Goal: Task Accomplishment & Management: Complete application form

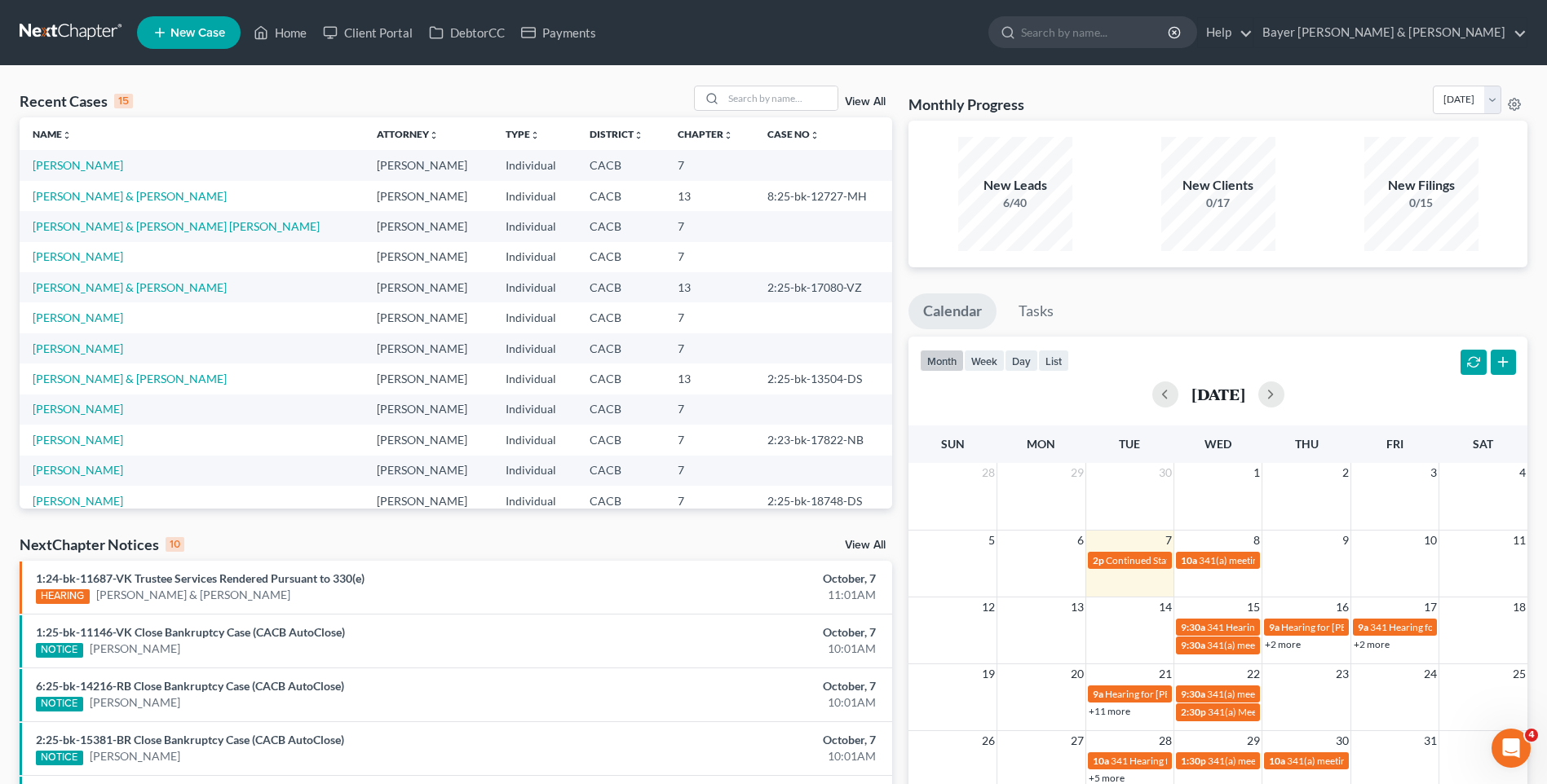
click at [221, 37] on span "New Case" at bounding box center [198, 33] width 54 height 12
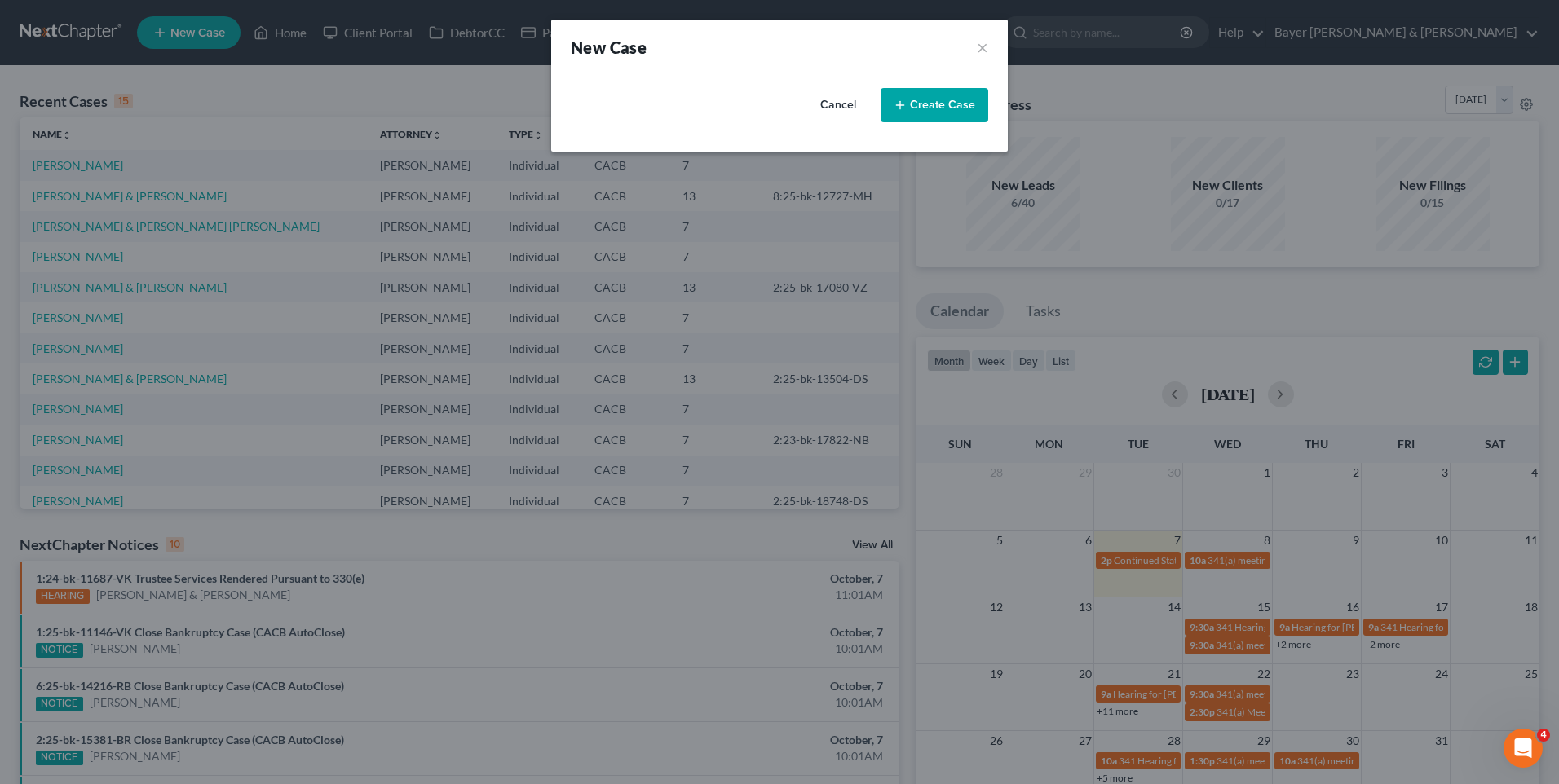
select select "7"
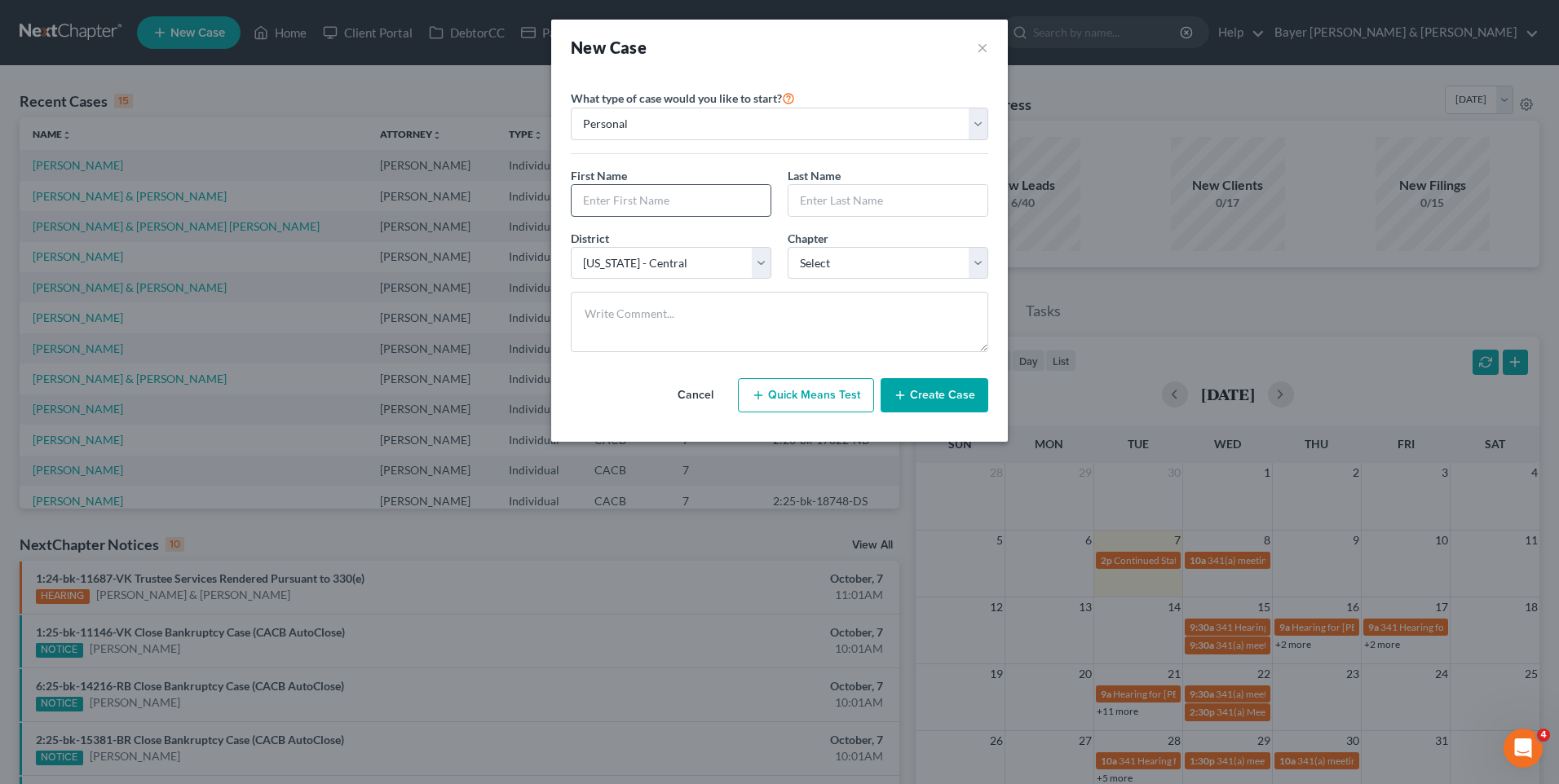
click at [719, 205] on input "text" at bounding box center [671, 200] width 199 height 31
type input "[PERSON_NAME]"
click at [858, 209] on input "text" at bounding box center [888, 200] width 199 height 31
type input "[GEOGRAPHIC_DATA]"
click at [853, 273] on select "Select 7 11 12 13" at bounding box center [888, 262] width 200 height 32
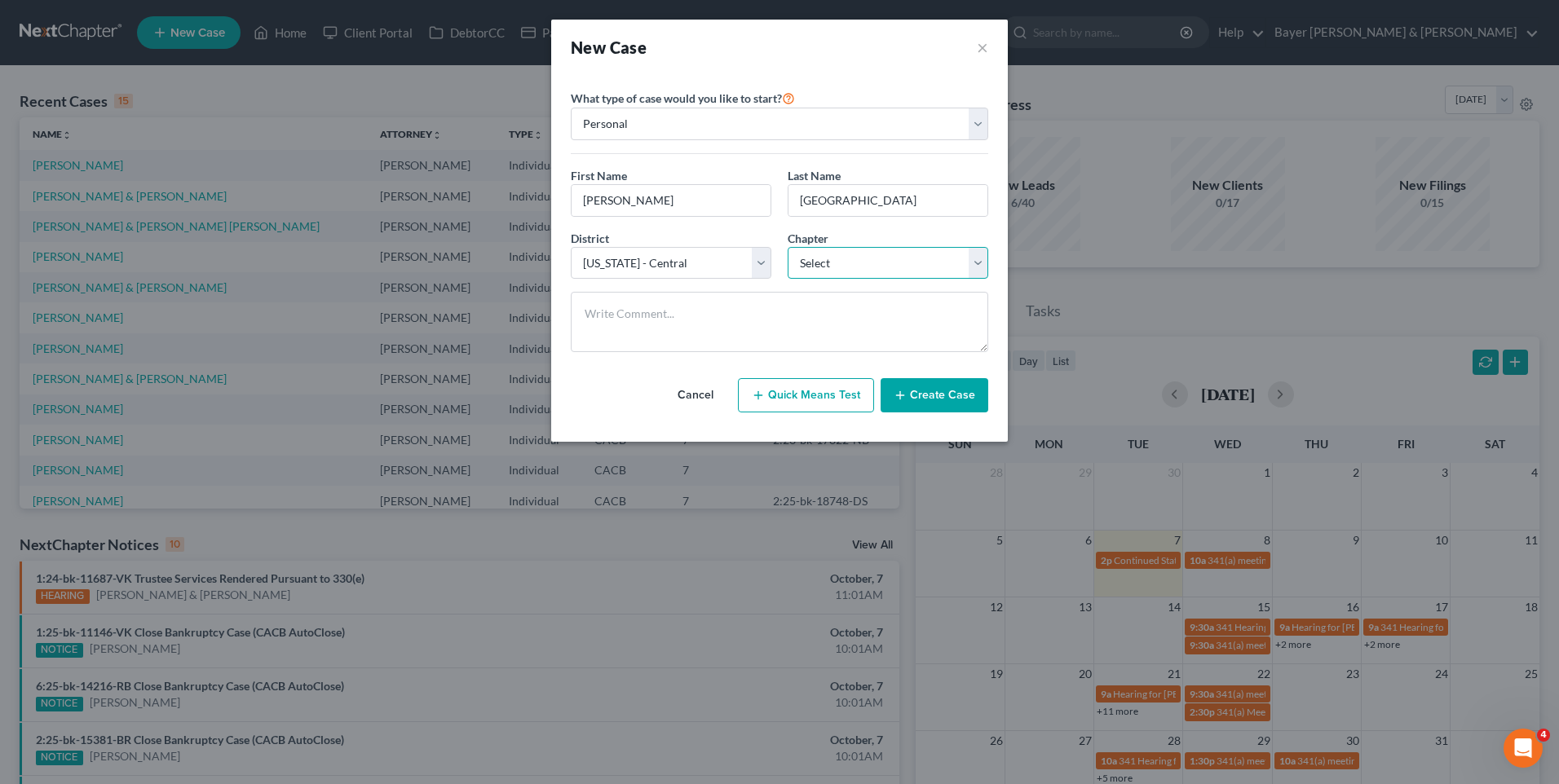
select select "0"
click at [788, 247] on select "Select 7 11 12 13" at bounding box center [888, 262] width 200 height 32
click at [938, 388] on button "Create Case" at bounding box center [934, 395] width 108 height 34
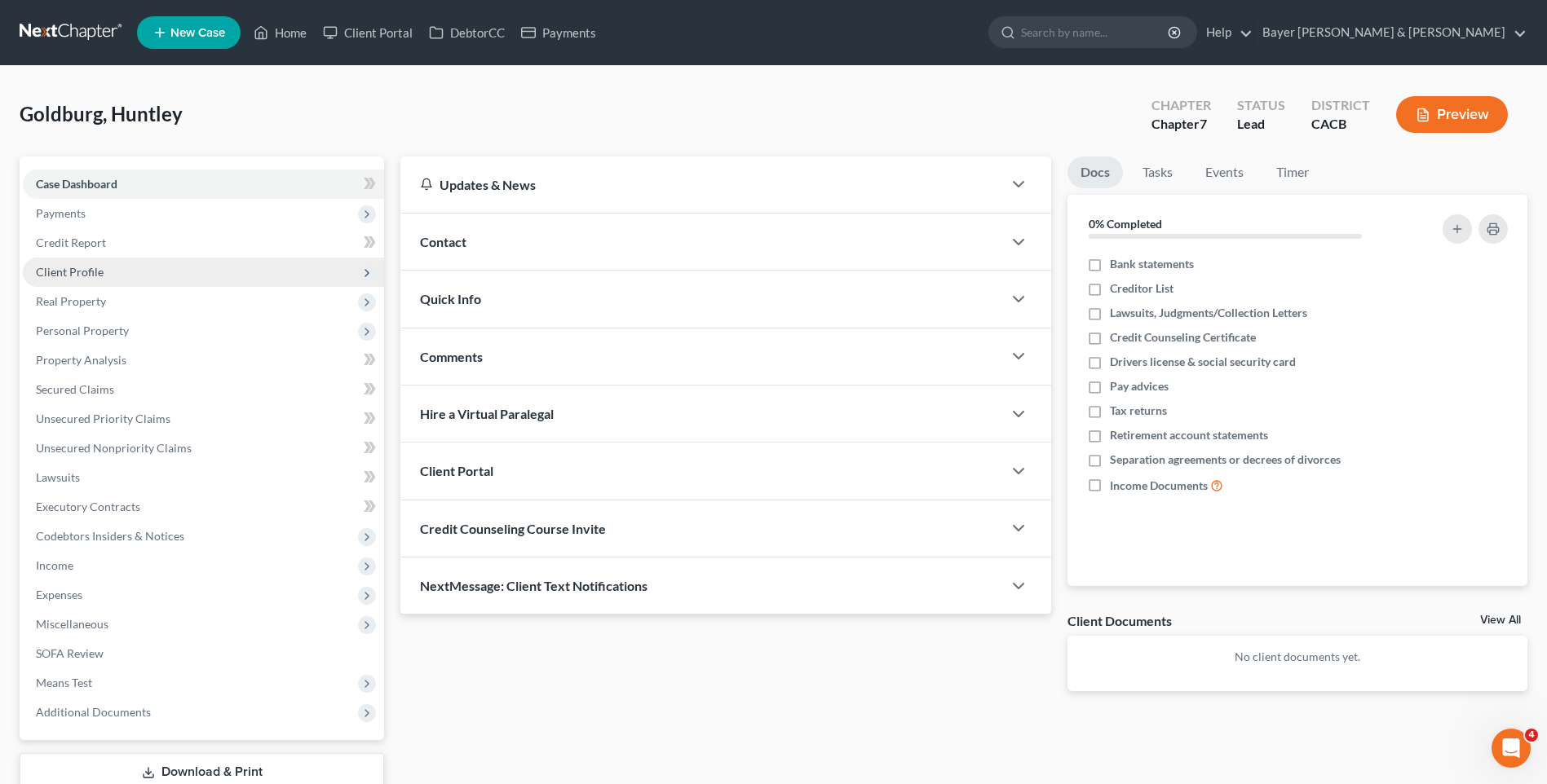
click at [106, 273] on span "Client Profile" at bounding box center [203, 272] width 362 height 30
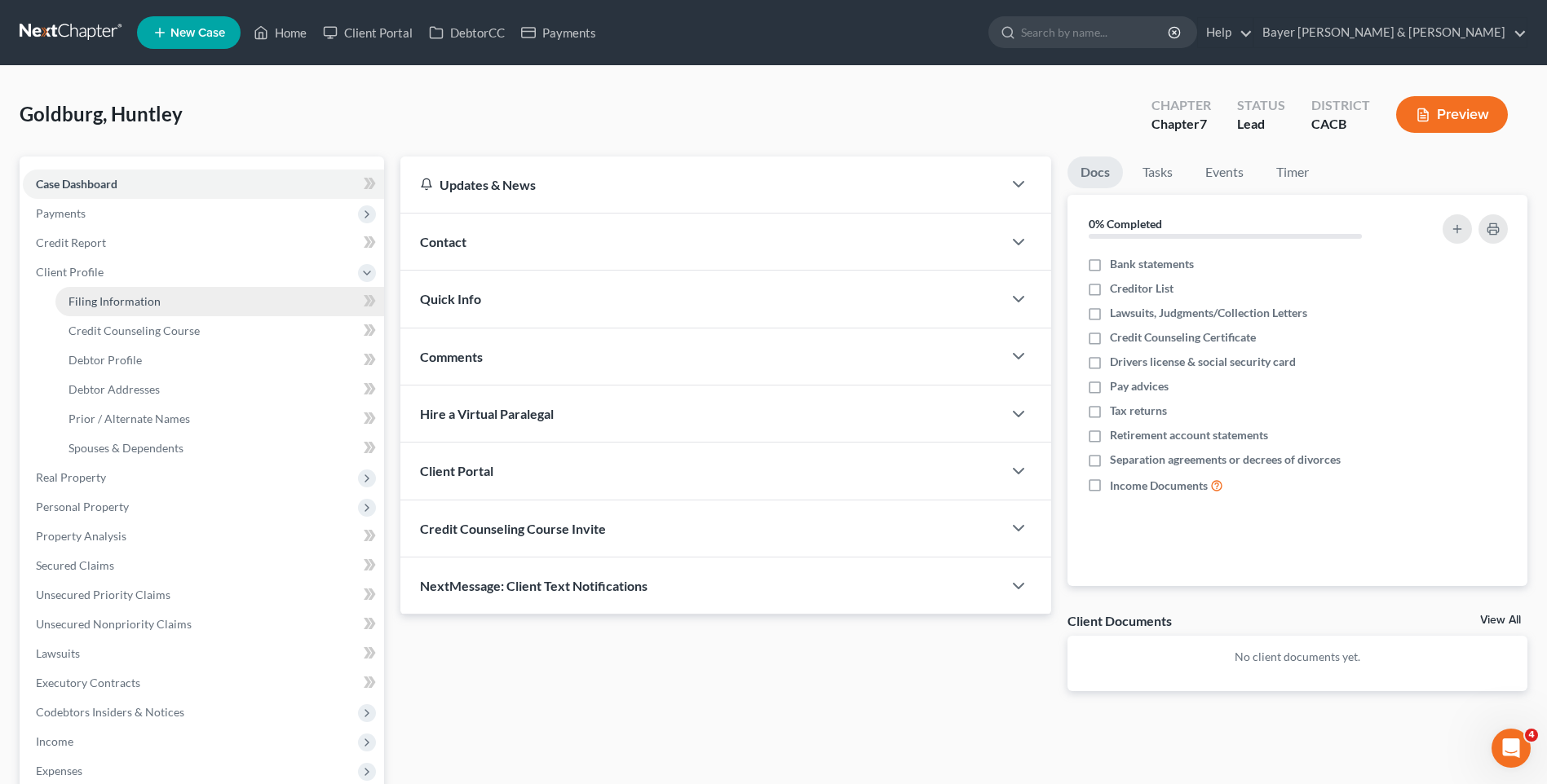
click at [193, 305] on link "Filing Information" at bounding box center [219, 302] width 328 height 30
select select "1"
select select "0"
select select "7"
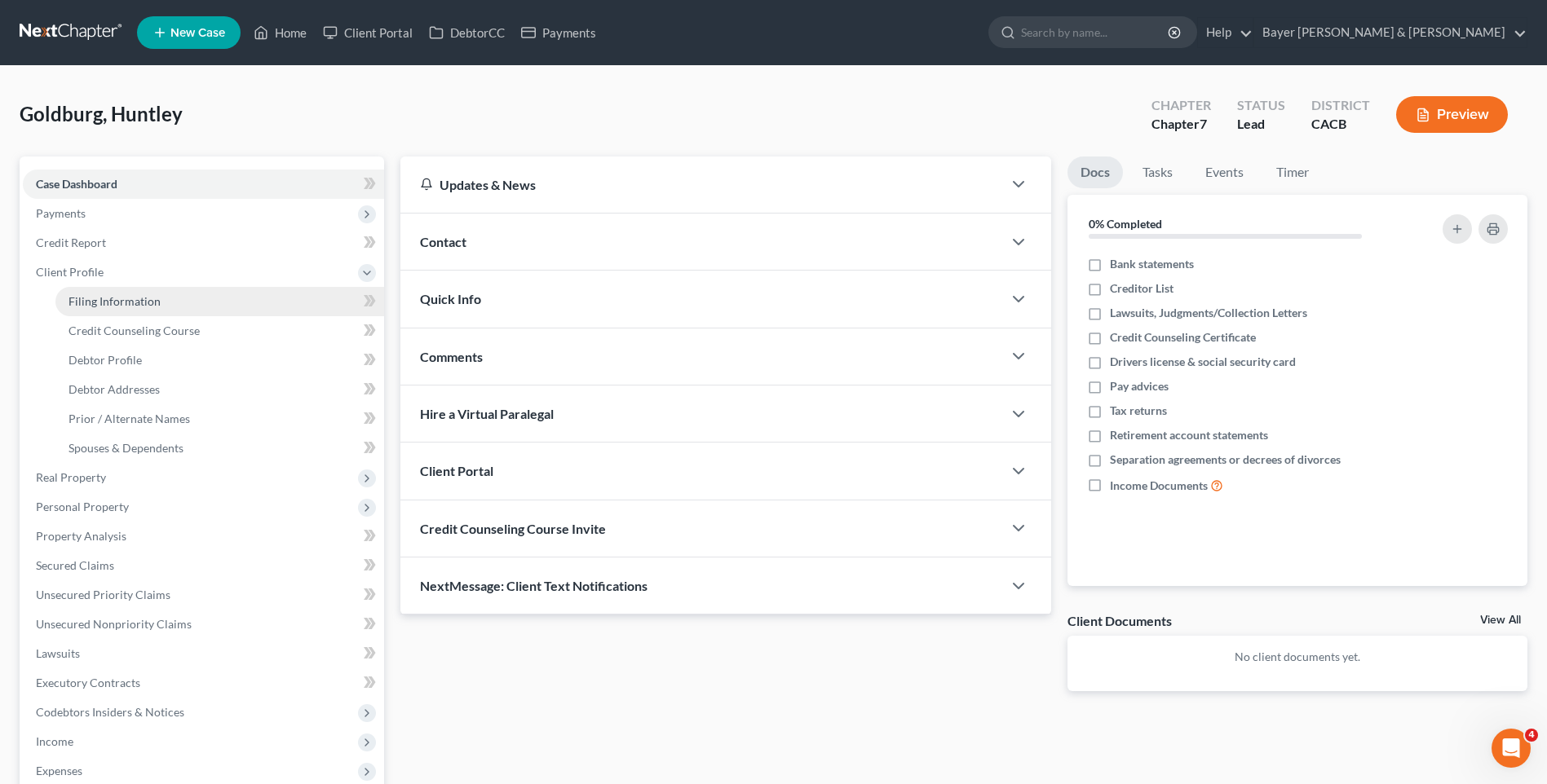
select select "4"
select select "0"
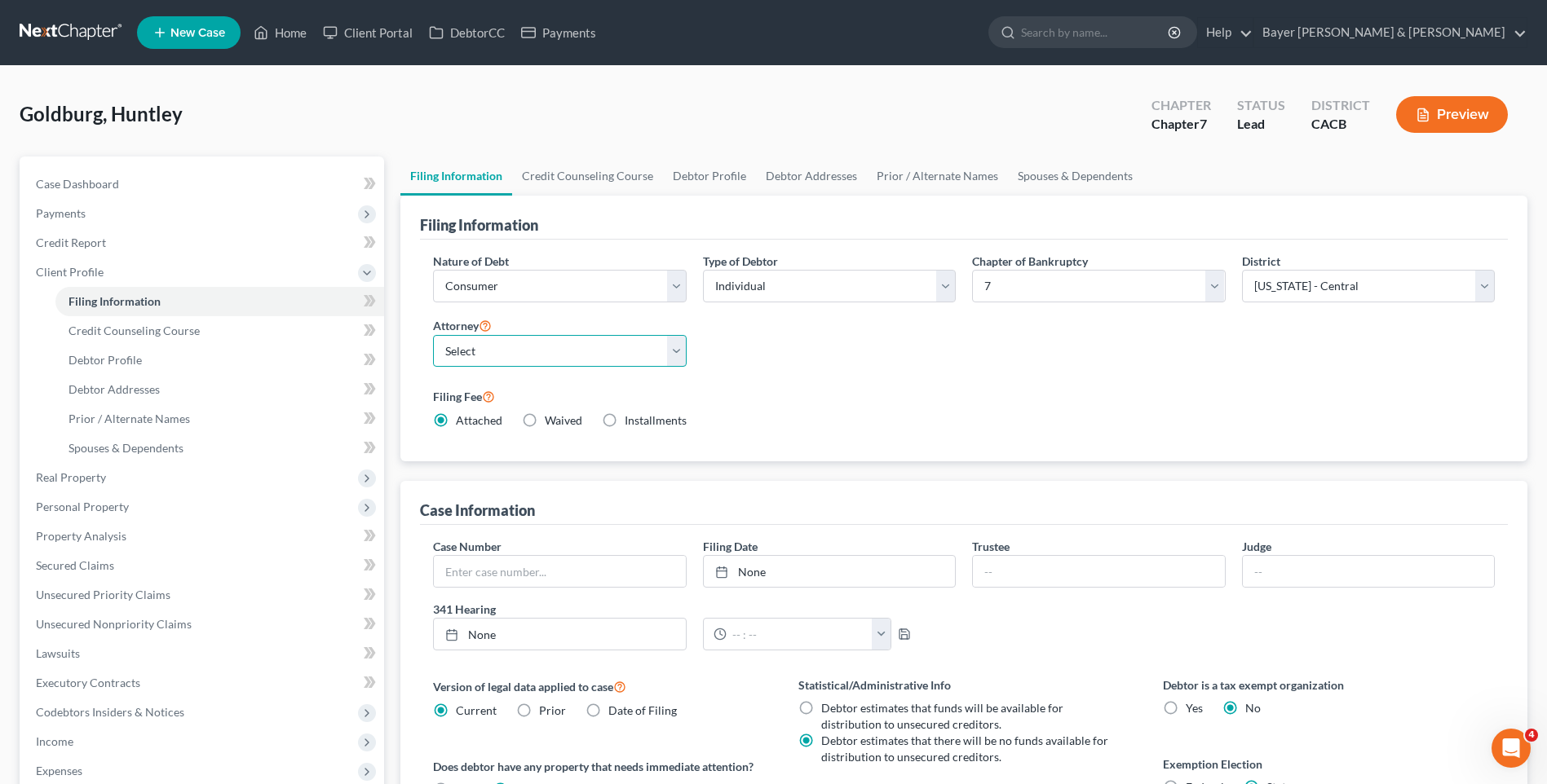
click at [673, 353] on select "Select [PERSON_NAME] - CACB [PERSON_NAME] - CACB [PERSON_NAME] - CACB" at bounding box center [559, 351] width 253 height 32
select select "1"
click at [433, 335] on select "Select [PERSON_NAME] - CACB [PERSON_NAME] - CACB [PERSON_NAME] - CACB" at bounding box center [559, 351] width 253 height 32
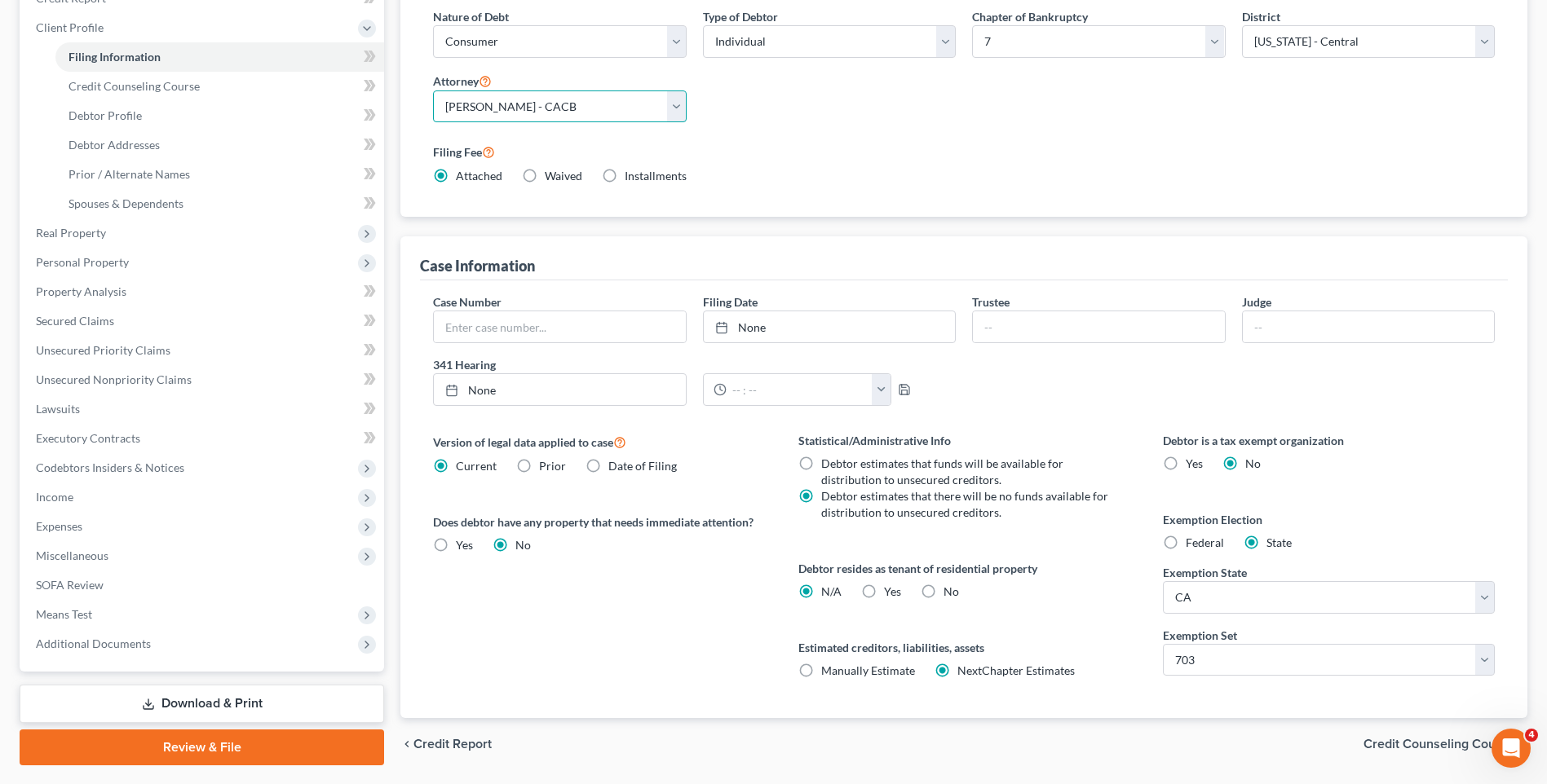
scroll to position [292, 0]
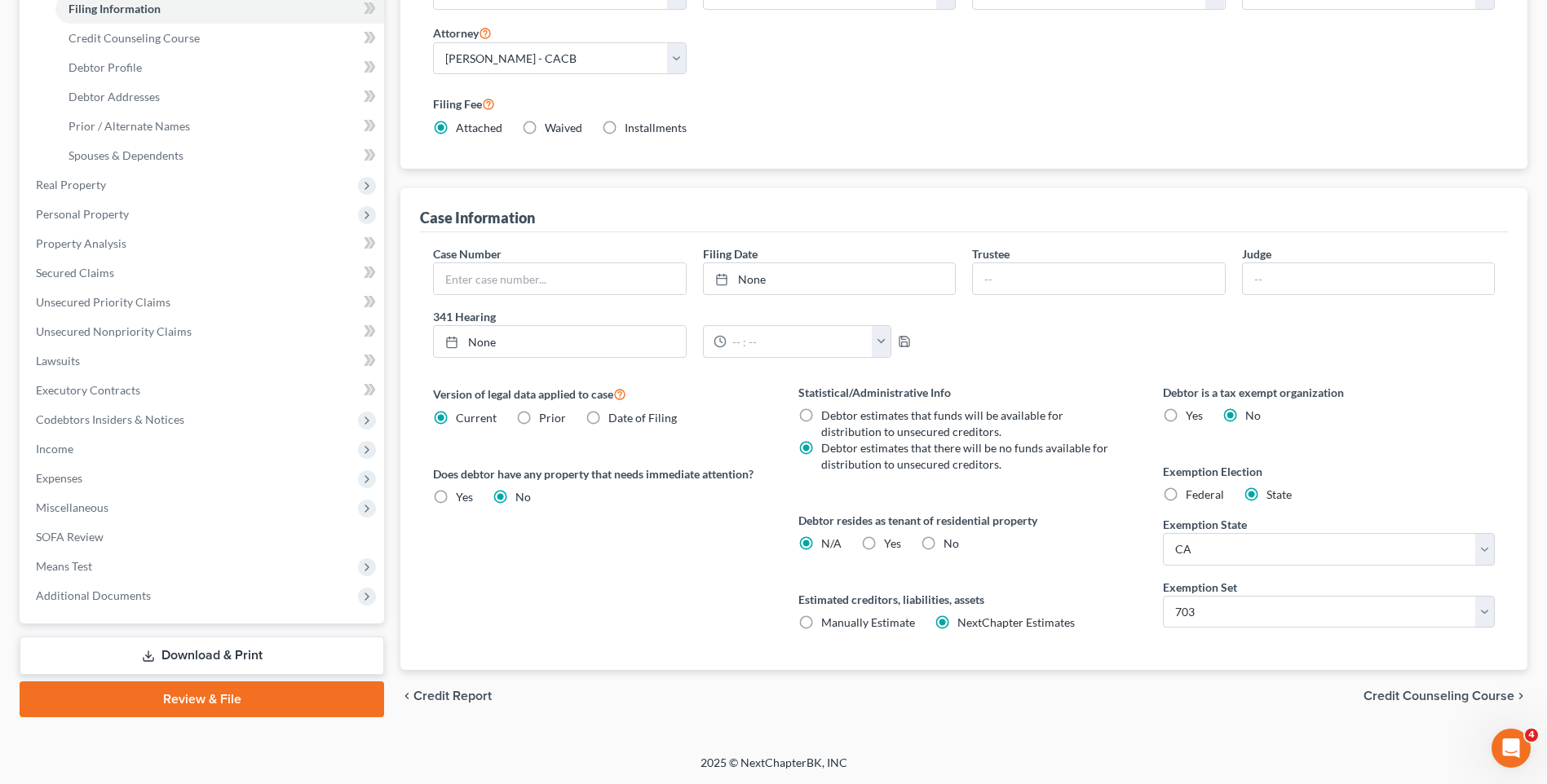
click at [884, 545] on label "Yes Yes" at bounding box center [893, 543] width 18 height 17
click at [890, 545] on input "Yes Yes" at bounding box center [896, 541] width 11 height 10
radio input "true"
radio input "false"
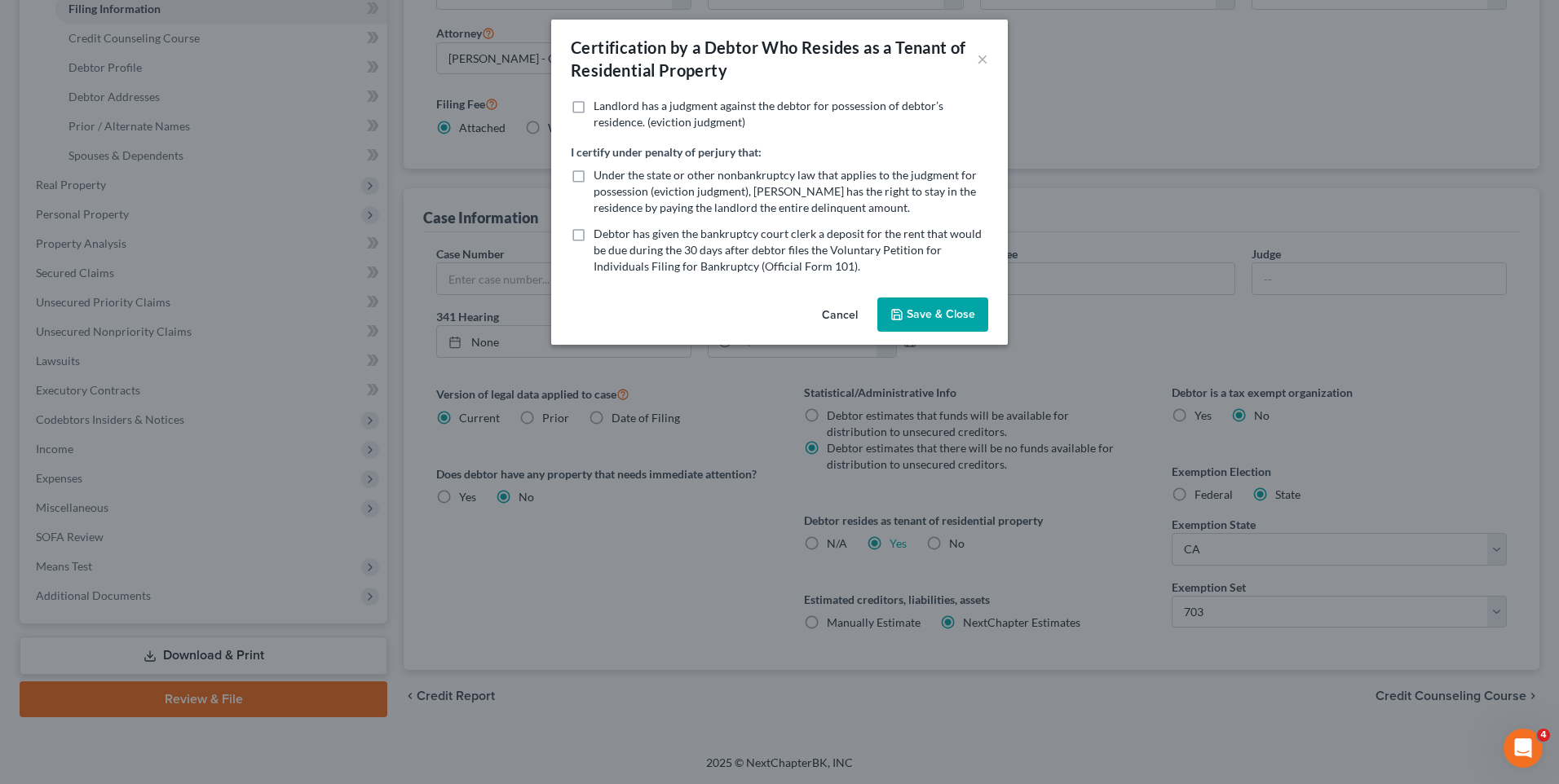
click at [922, 311] on button "Save & Close" at bounding box center [932, 314] width 111 height 34
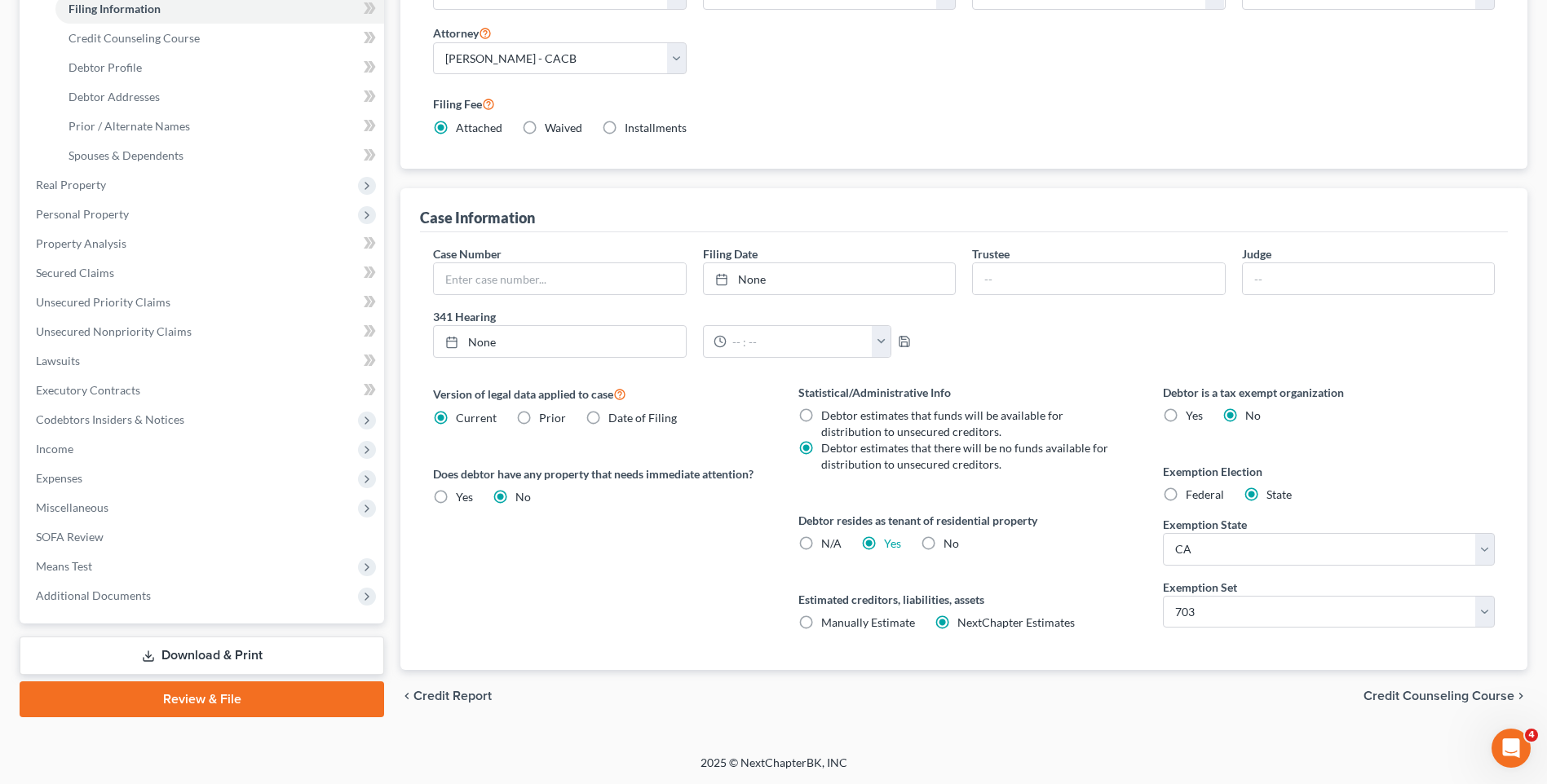
click at [1400, 690] on span "Credit Counseling Course" at bounding box center [1438, 696] width 151 height 13
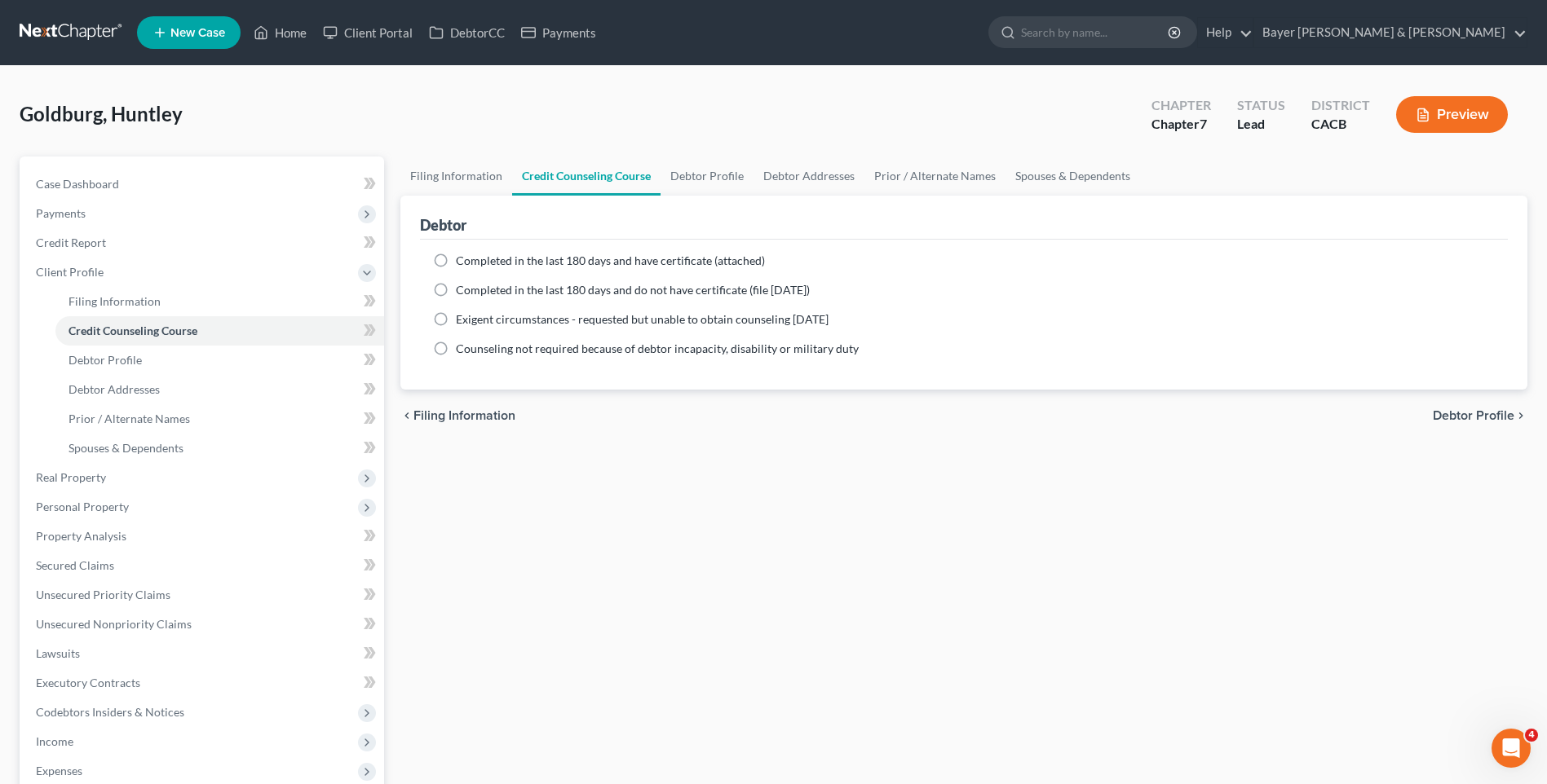
click at [456, 264] on label "Completed in the last 180 days and have certificate (attached)" at bounding box center [610, 261] width 309 height 17
click at [462, 263] on input "Completed in the last 180 days and have certificate (attached)" at bounding box center [468, 258] width 11 height 10
radio input "true"
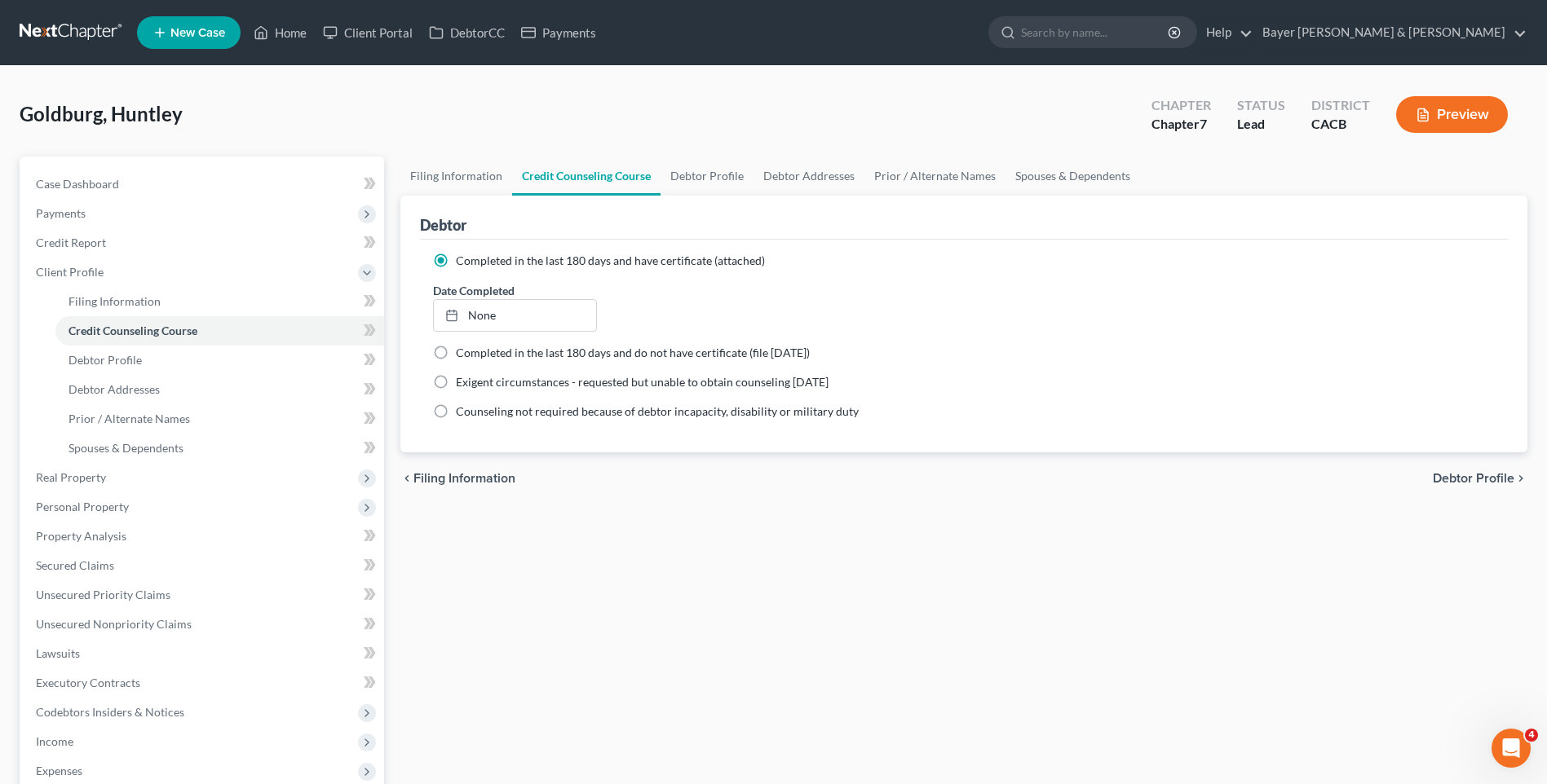
click at [1434, 474] on span "Debtor Profile" at bounding box center [1473, 478] width 81 height 13
select select "0"
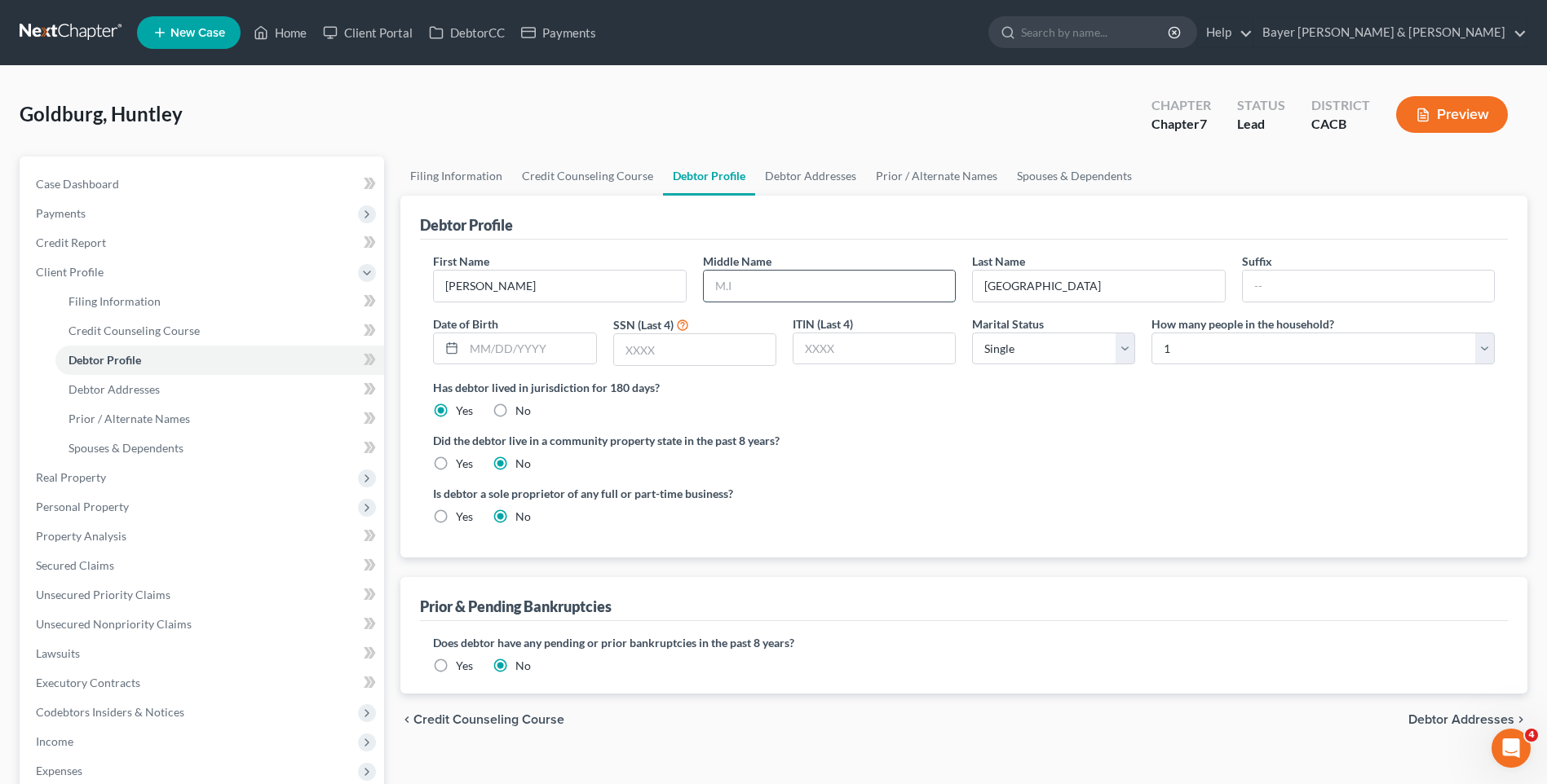
click at [850, 288] on input "text" at bounding box center [829, 285] width 251 height 31
type input "C"
click at [633, 350] on input "text" at bounding box center [694, 349] width 161 height 31
type input "3141"
click at [456, 458] on label "Yes" at bounding box center [465, 464] width 18 height 17
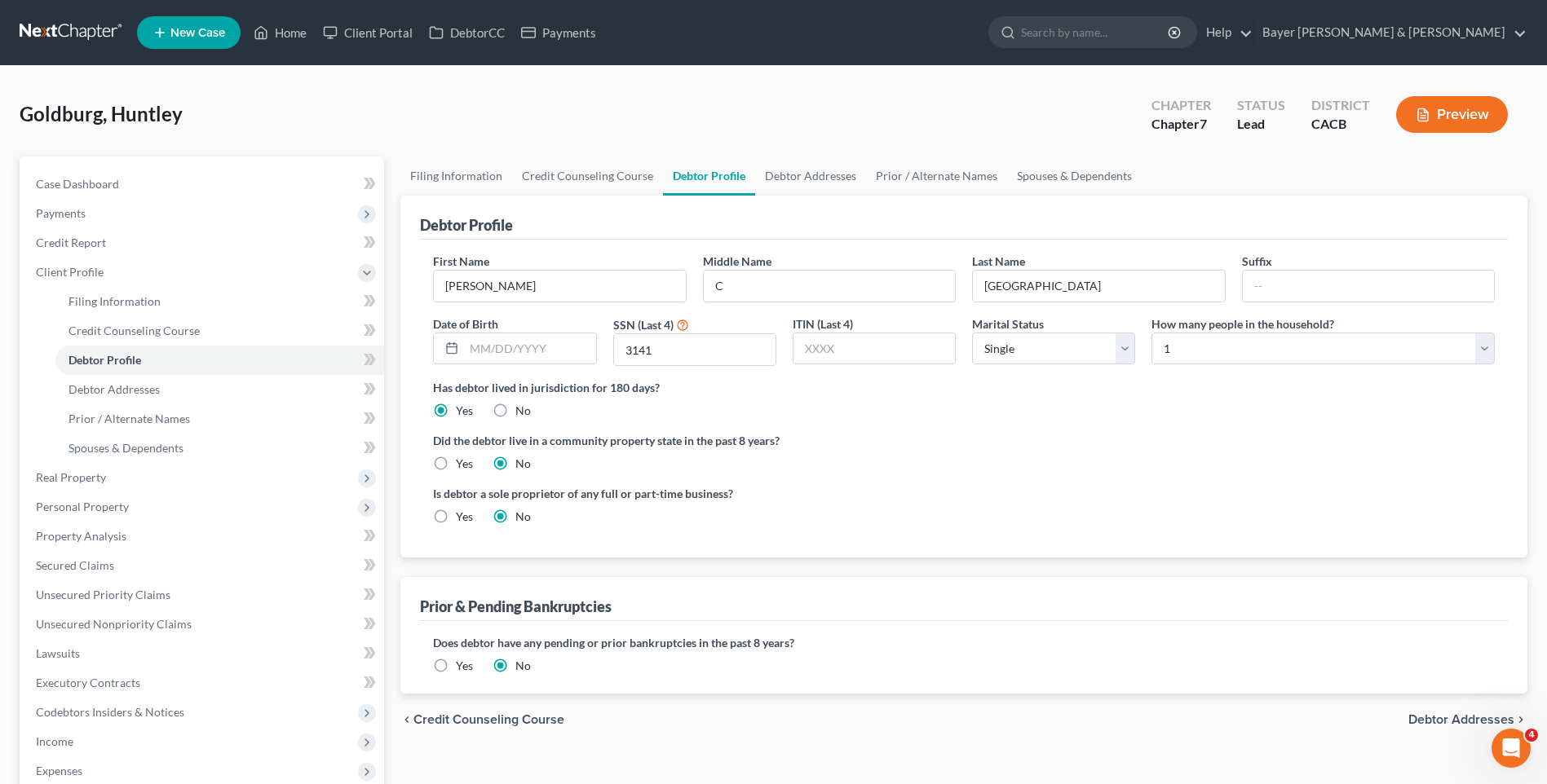
click at [462, 458] on input "Yes" at bounding box center [468, 461] width 11 height 10
radio input "true"
radio input "false"
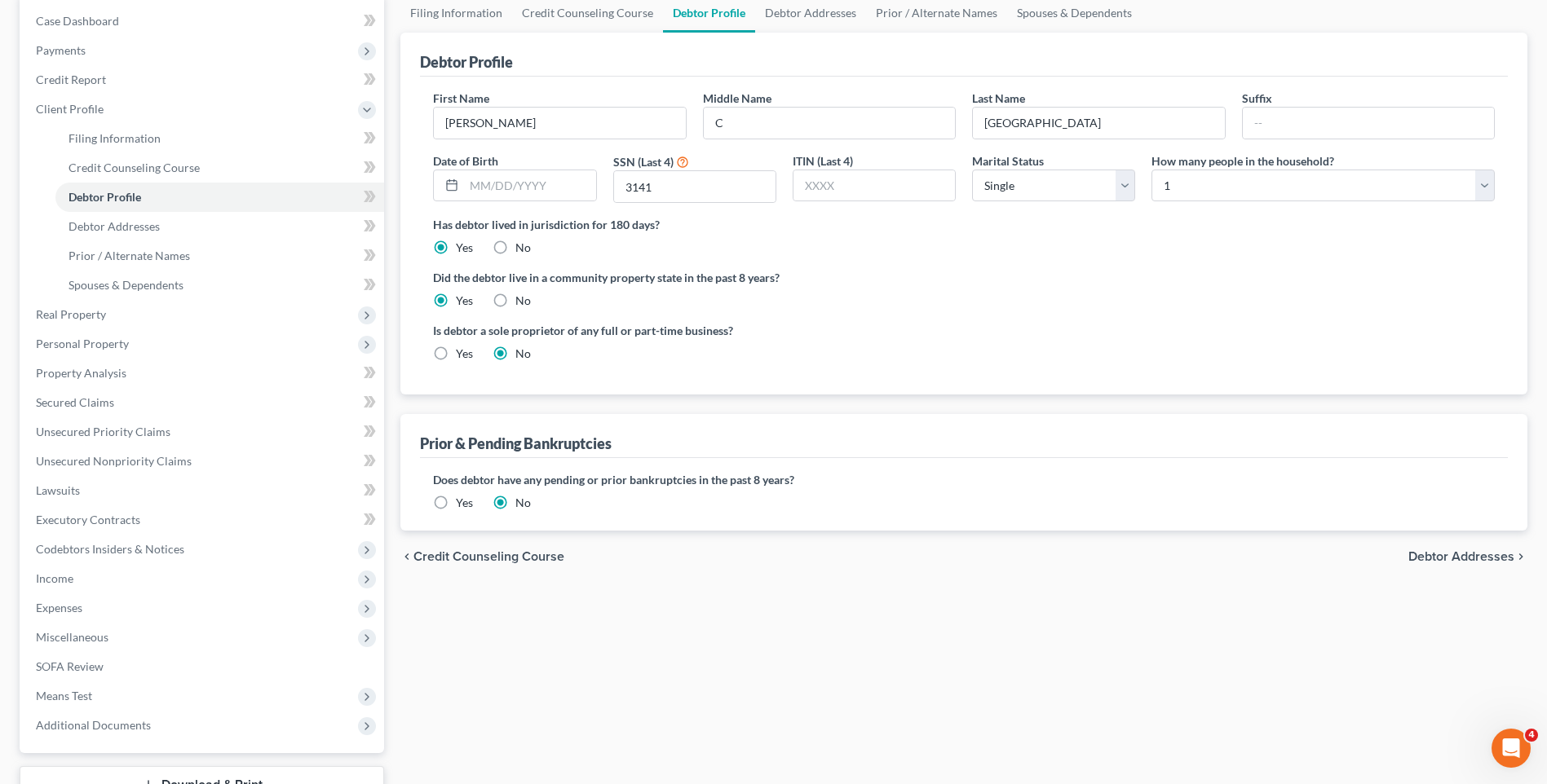
scroll to position [244, 0]
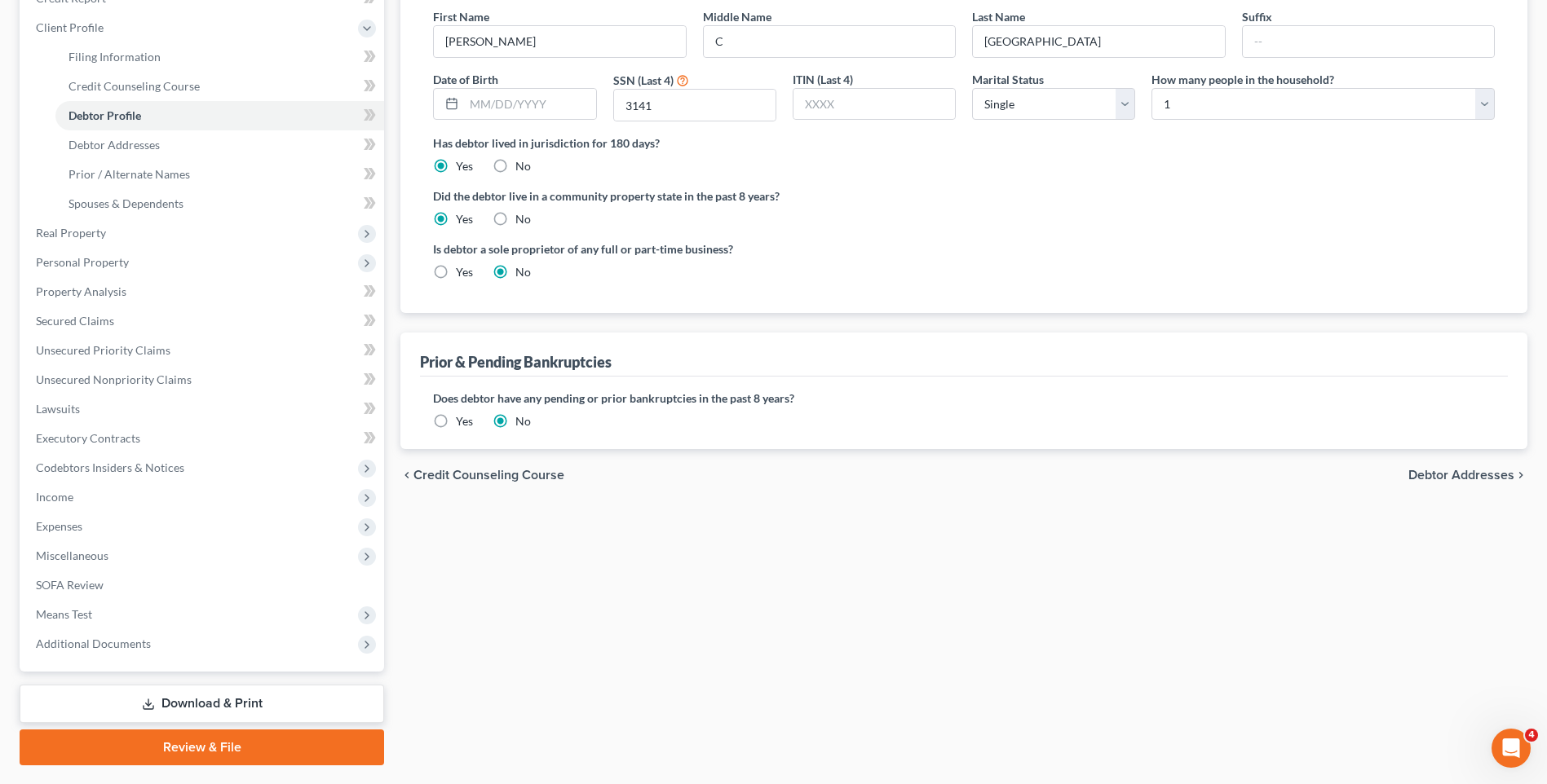
drag, startPoint x: 1427, startPoint y: 480, endPoint x: 1255, endPoint y: 435, distance: 177.8
click at [1425, 479] on span "Debtor Addresses" at bounding box center [1461, 475] width 106 height 13
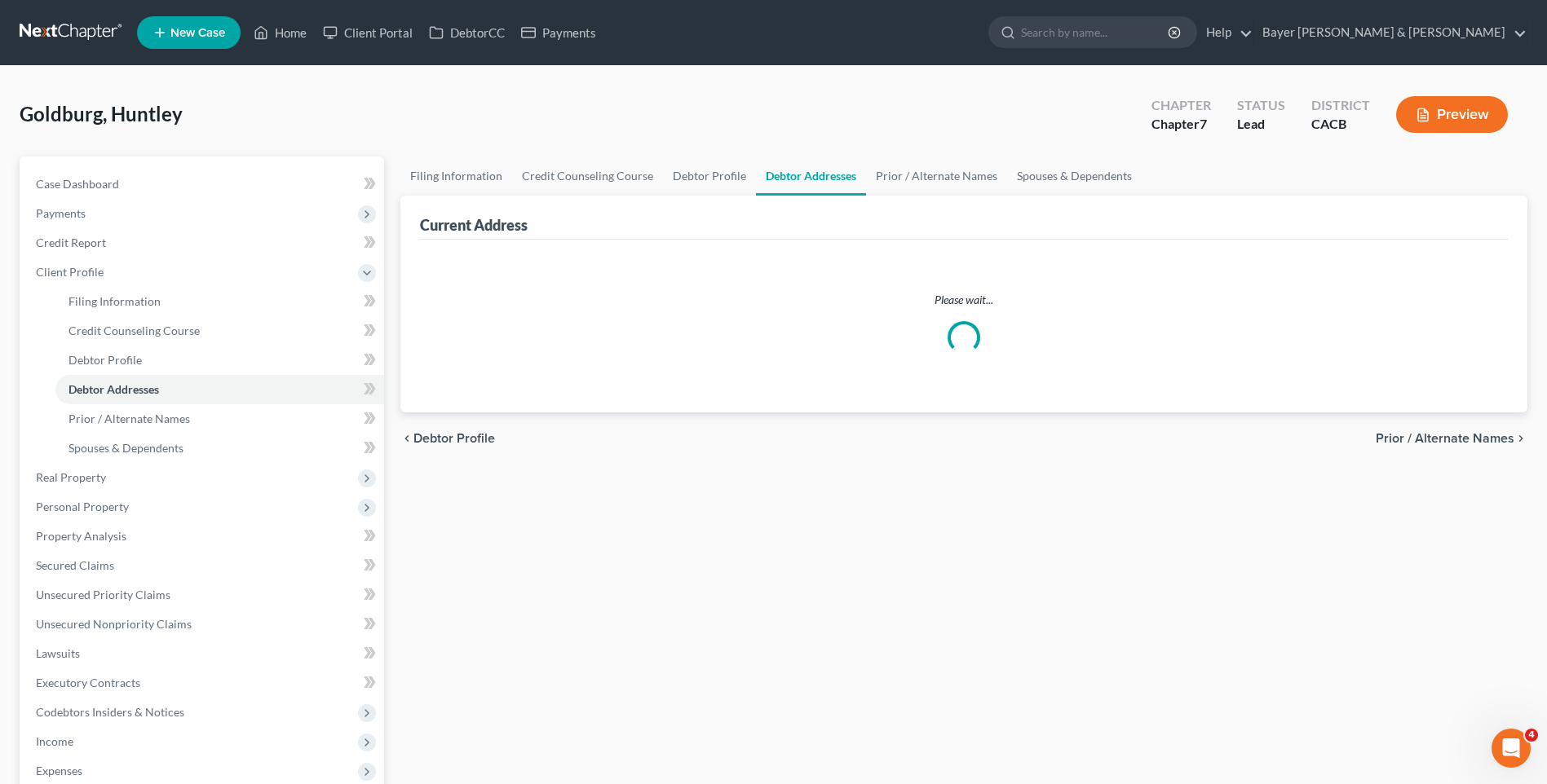
select select "0"
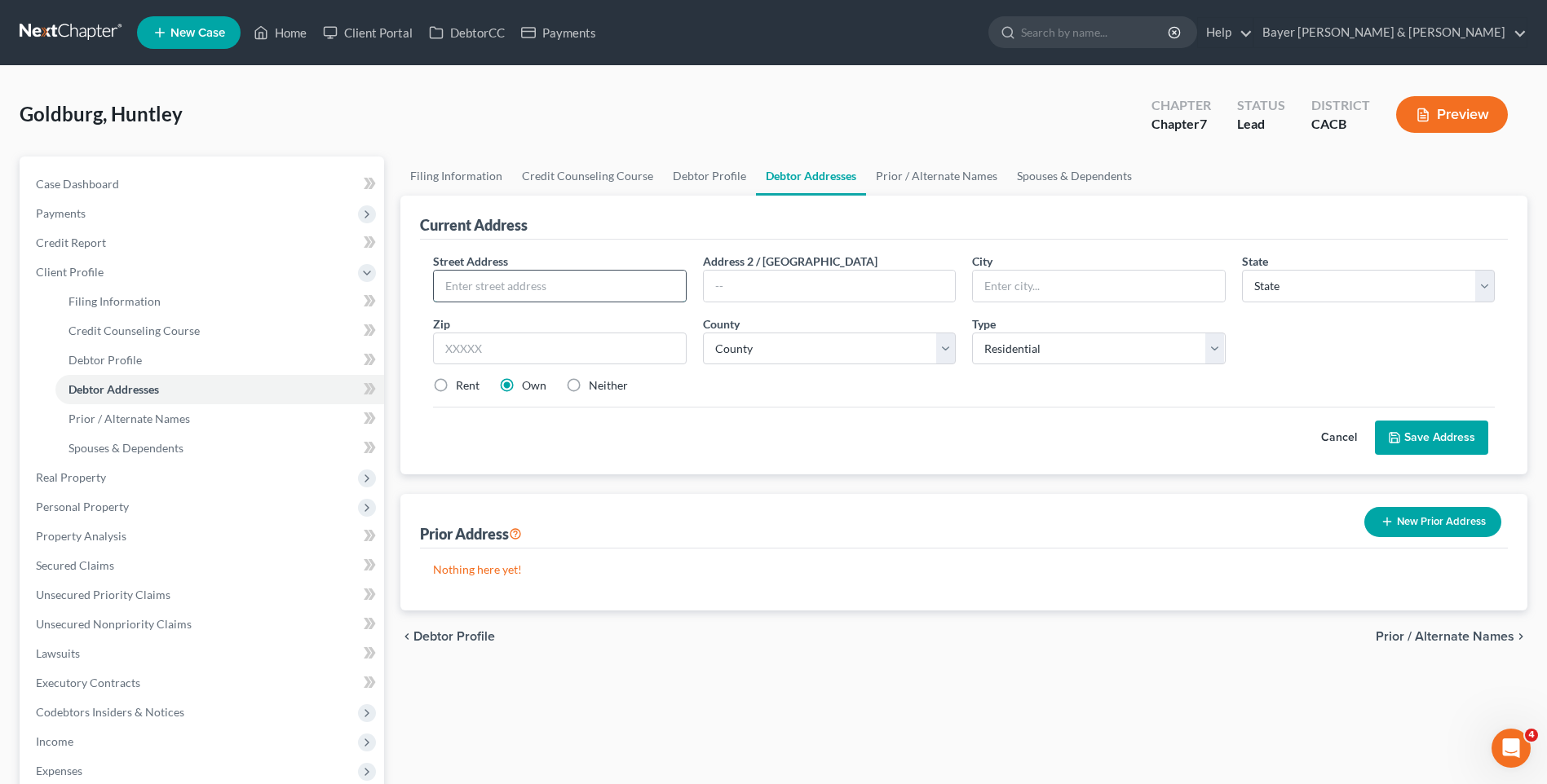
click at [507, 279] on input "text" at bounding box center [559, 285] width 251 height 31
type input "[STREET_ADDRESS][PERSON_NAME]"
click at [1034, 284] on input "text" at bounding box center [1098, 285] width 251 height 31
type input "[PERSON_NAME][GEOGRAPHIC_DATA]"
click at [1276, 274] on select "State [US_STATE] AK AR AZ CA CO CT DE DC [GEOGRAPHIC_DATA] [GEOGRAPHIC_DATA] GU…" at bounding box center [1368, 285] width 253 height 32
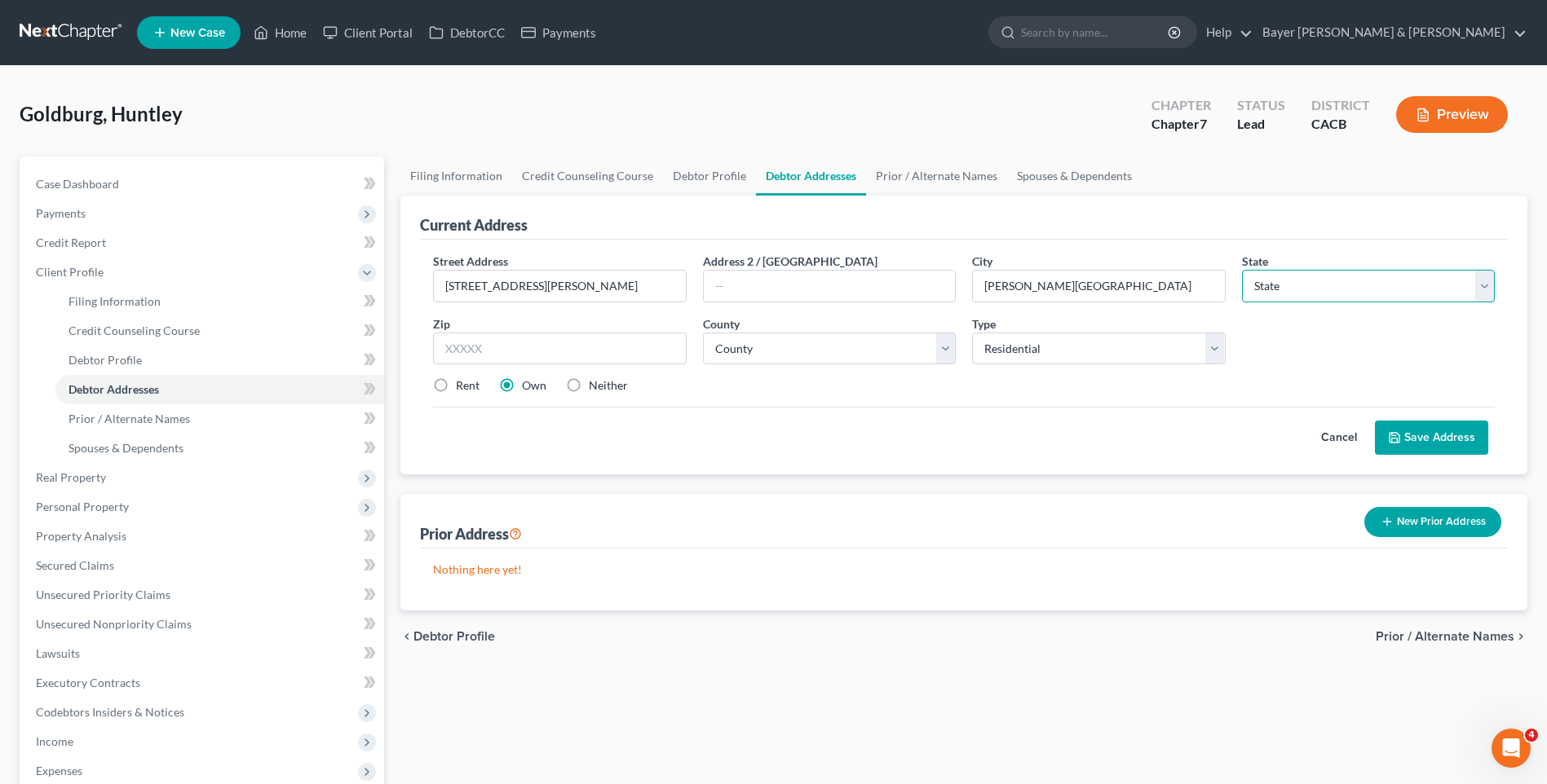
select select "4"
click at [1242, 270] on select "State [US_STATE] AK AR AZ CA CO CT DE DC [GEOGRAPHIC_DATA] [GEOGRAPHIC_DATA] GU…" at bounding box center [1368, 285] width 253 height 32
click at [579, 345] on input "text" at bounding box center [559, 348] width 253 height 32
type input "90211"
click at [823, 355] on select "County [GEOGRAPHIC_DATA] [GEOGRAPHIC_DATA] [GEOGRAPHIC_DATA] [GEOGRAPHIC_DATA] …" at bounding box center [829, 348] width 253 height 32
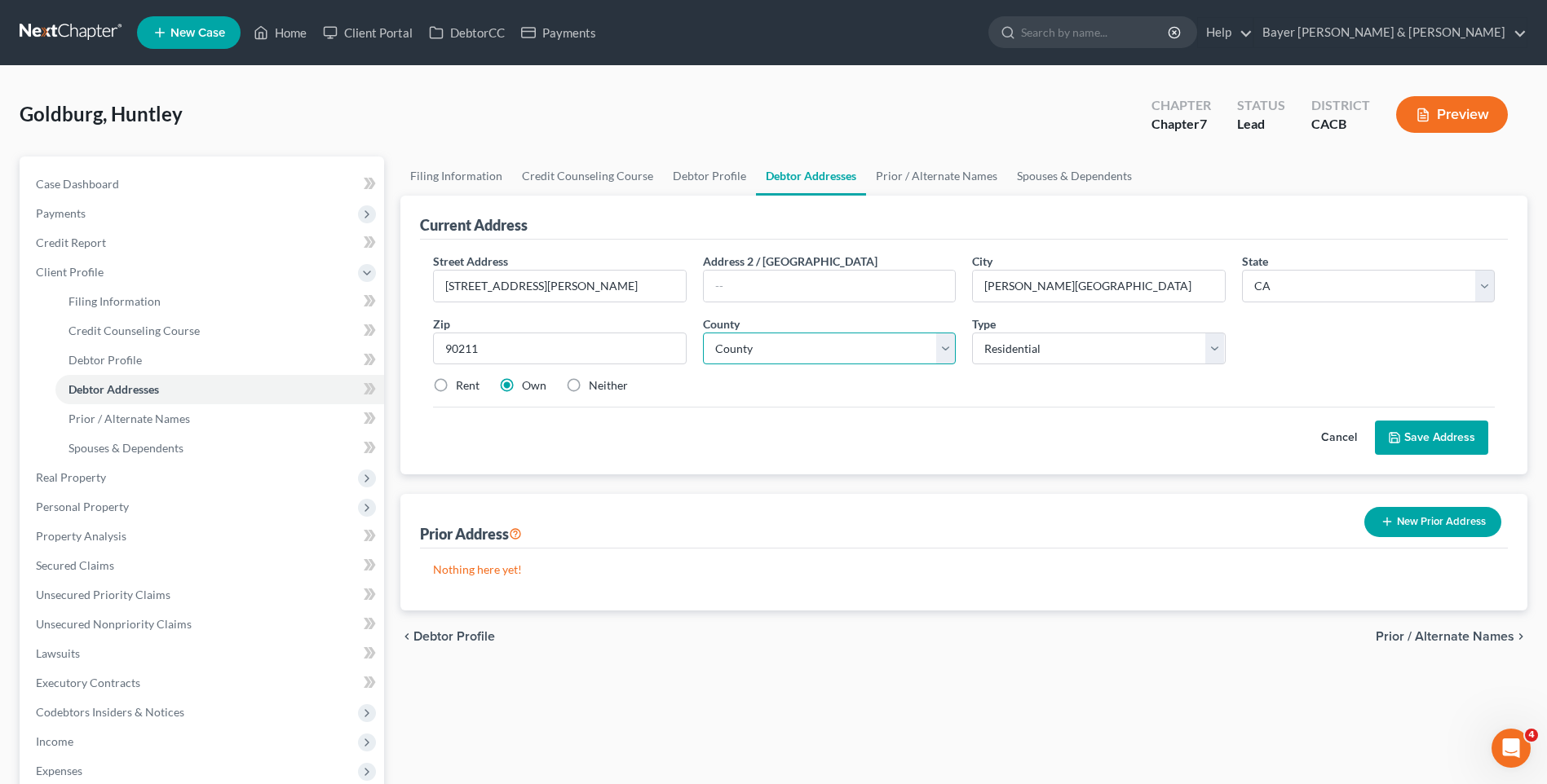
select select "18"
click at [703, 332] on select "County [GEOGRAPHIC_DATA] [GEOGRAPHIC_DATA] [GEOGRAPHIC_DATA] [GEOGRAPHIC_DATA] …" at bounding box center [829, 348] width 253 height 32
click at [456, 380] on label "Rent" at bounding box center [468, 385] width 24 height 17
click at [462, 380] on input "Rent" at bounding box center [468, 382] width 11 height 10
radio input "true"
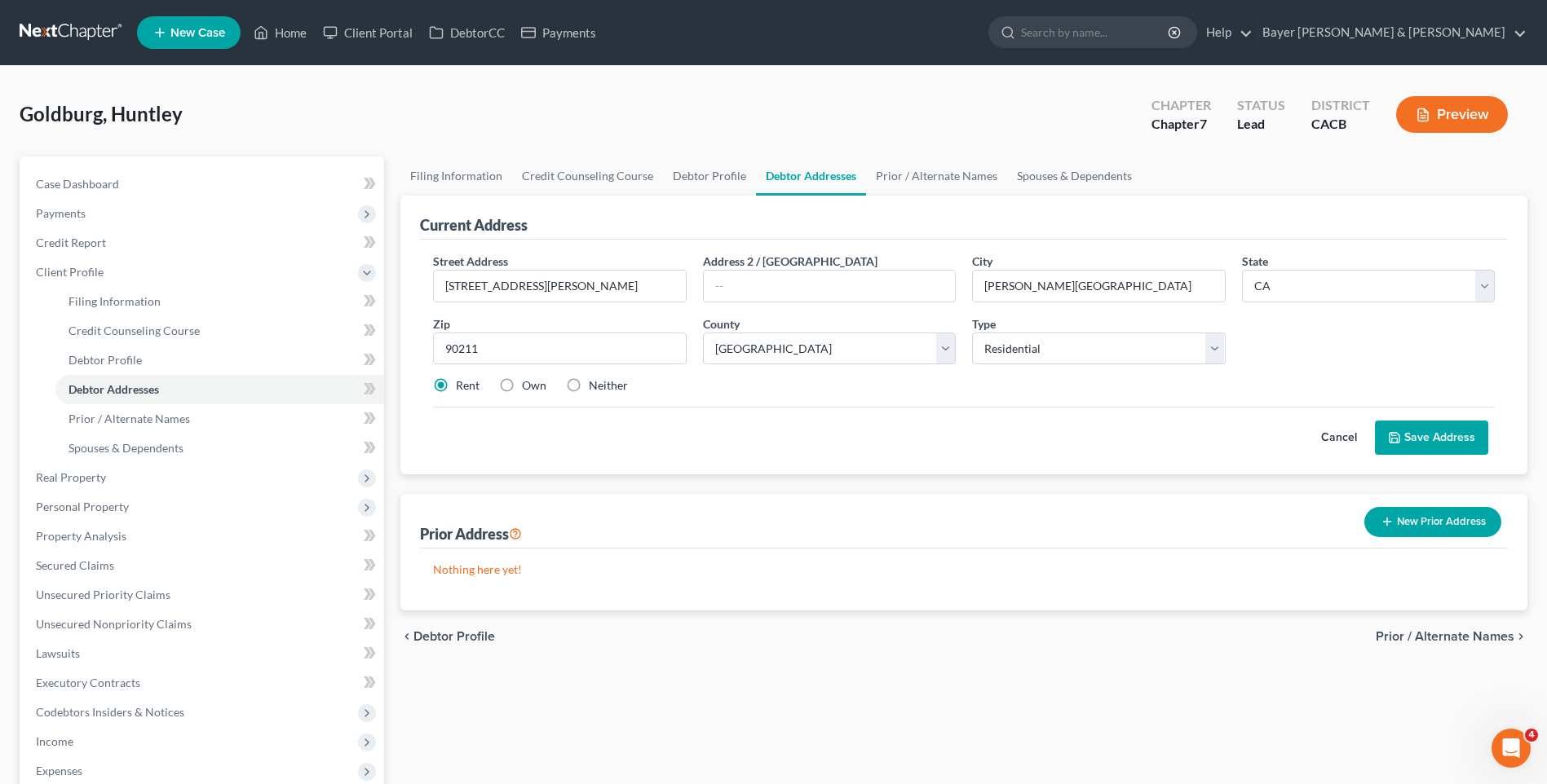
click at [1404, 442] on button "Save Address" at bounding box center [1431, 438] width 113 height 34
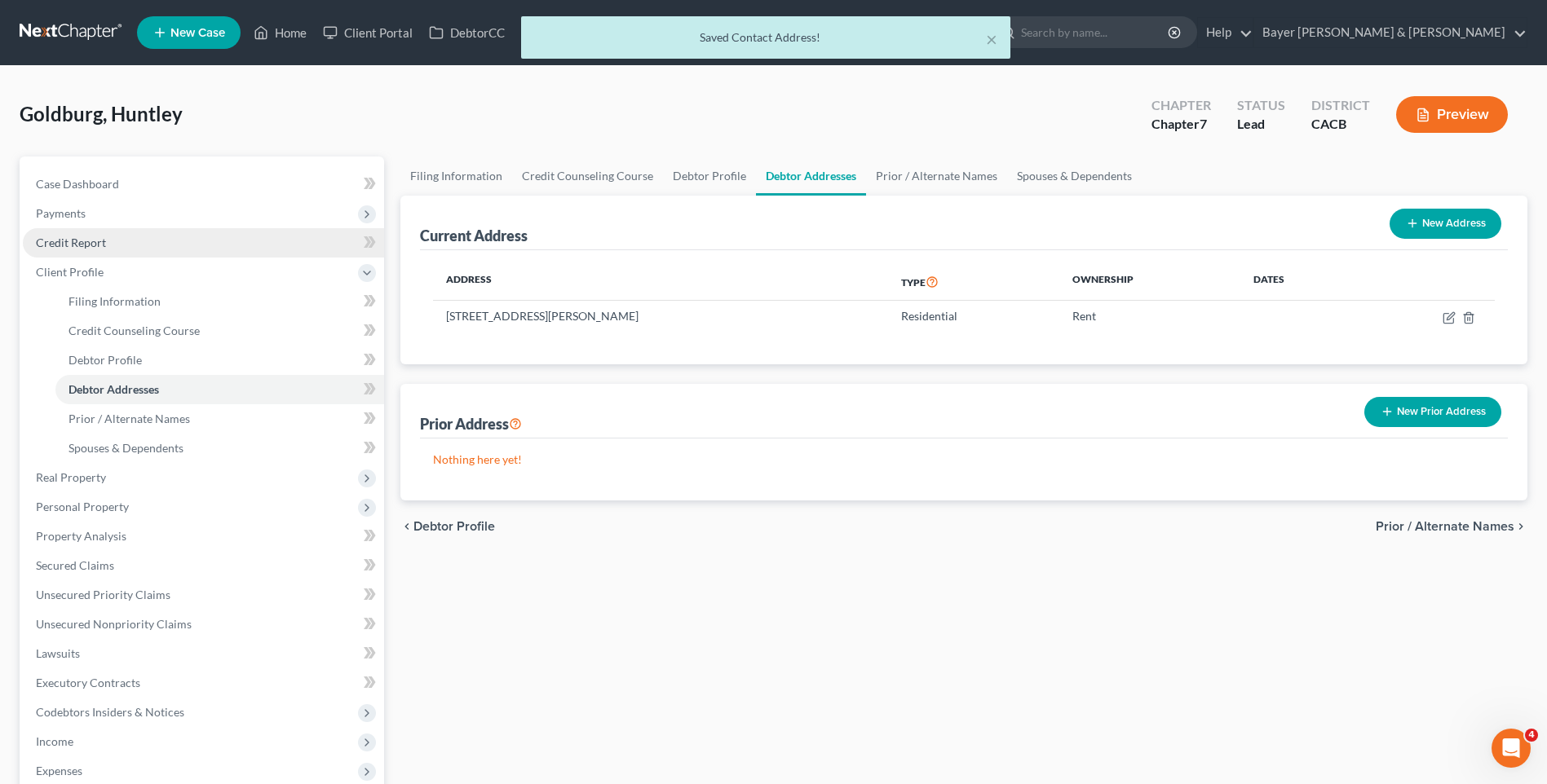
click at [105, 247] on link "Credit Report" at bounding box center [203, 243] width 362 height 30
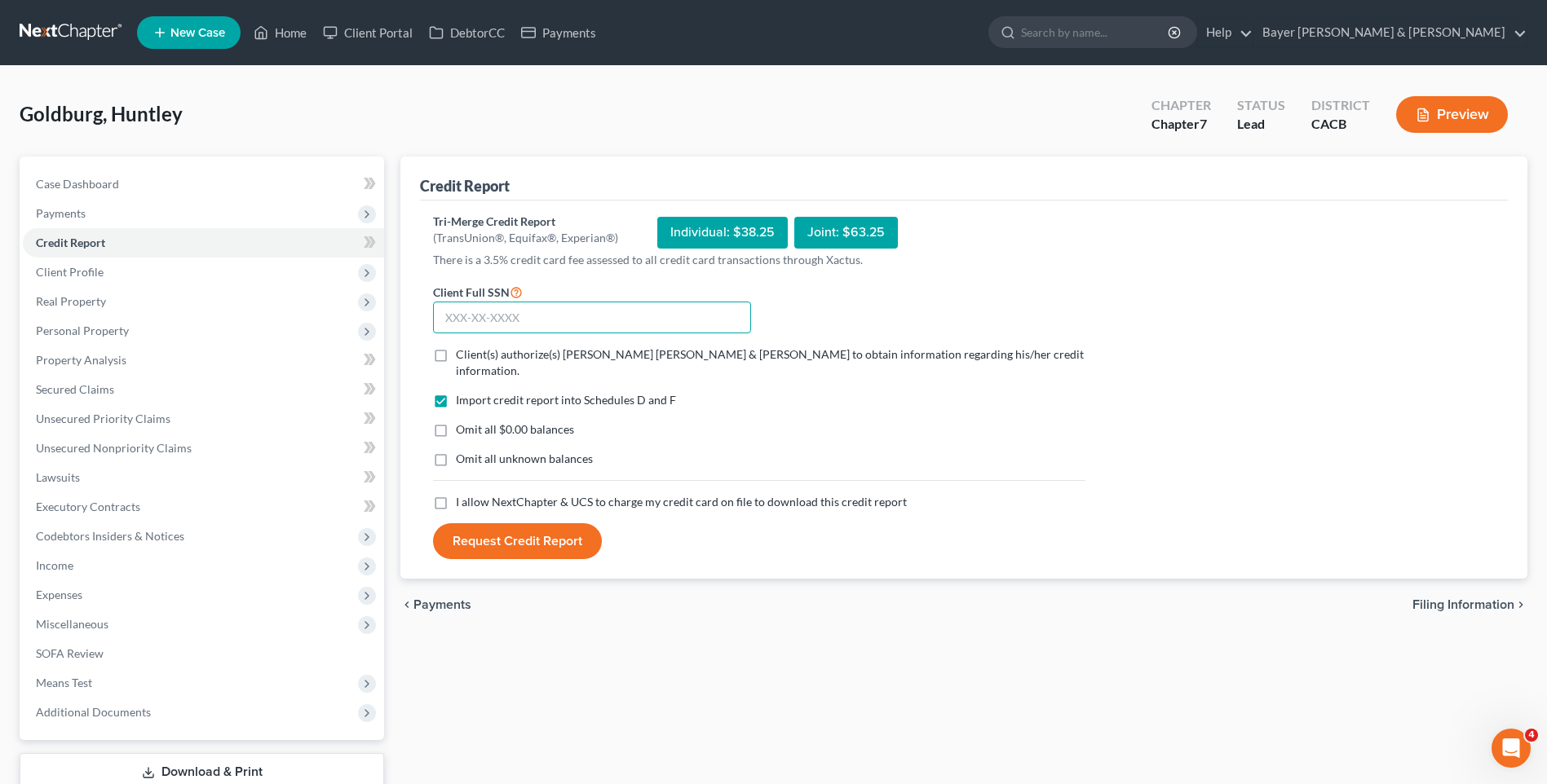
click at [576, 319] on input "text" at bounding box center [592, 318] width 318 height 32
type input "082-46-3141"
click at [456, 354] on label "Client(s) authorize(s) [PERSON_NAME] [PERSON_NAME] & [PERSON_NAME] to obtain in…" at bounding box center [770, 362] width 629 height 32
click at [462, 354] on input "Client(s) authorize(s) [PERSON_NAME] [PERSON_NAME] & [PERSON_NAME] to obtain in…" at bounding box center [468, 352] width 11 height 10
checkbox input "true"
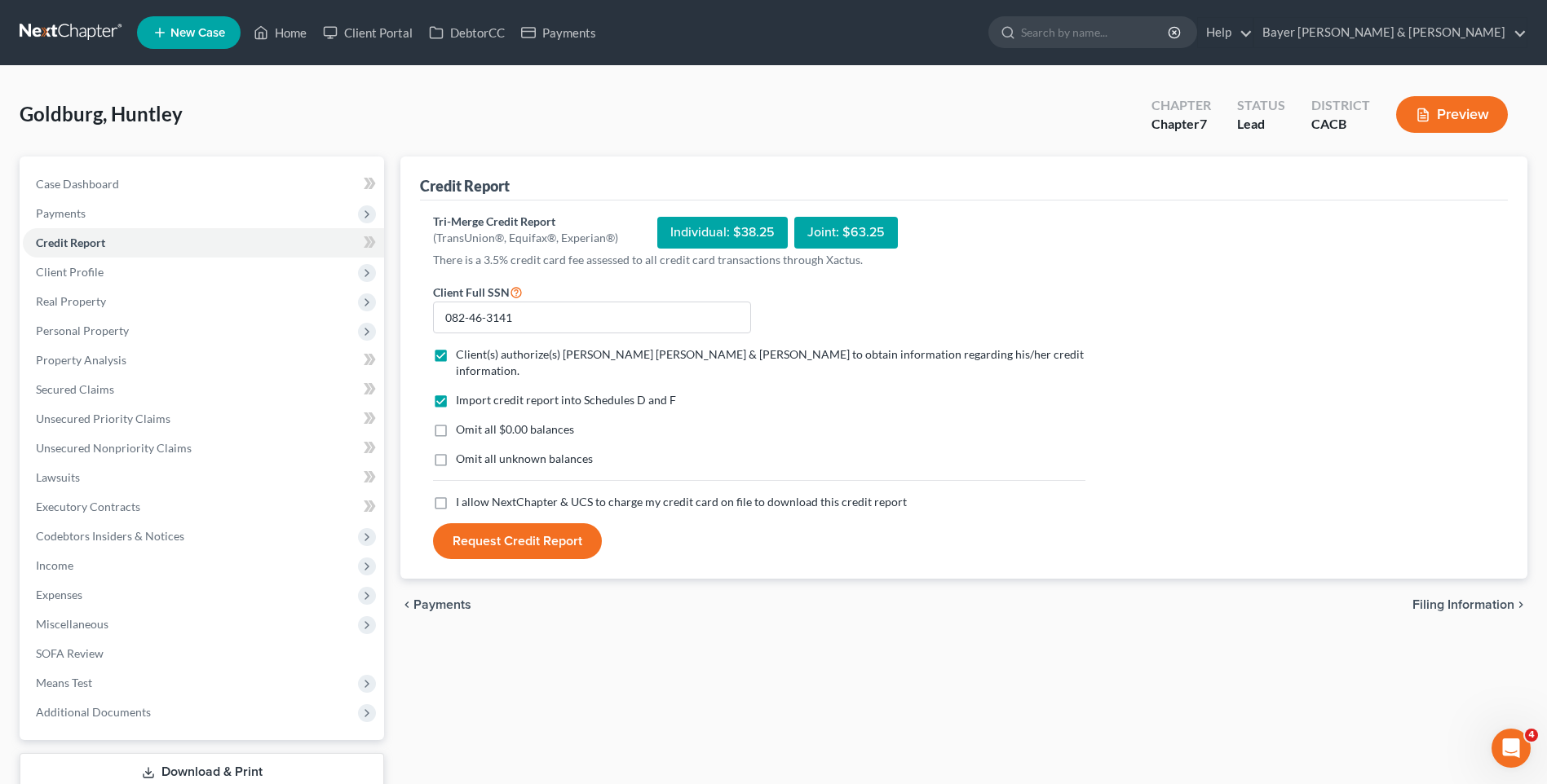
click at [456, 422] on label "Omit all $0.00 balances" at bounding box center [515, 430] width 118 height 17
click at [462, 422] on input "Omit all $0.00 balances" at bounding box center [468, 427] width 11 height 10
checkbox input "true"
click at [456, 494] on label "I allow NextChapter & UCS to charge my credit card on file to download this cre…" at bounding box center [681, 501] width 451 height 17
click at [462, 494] on input "I allow NextChapter & UCS to charge my credit card on file to download this cre…" at bounding box center [468, 499] width 11 height 10
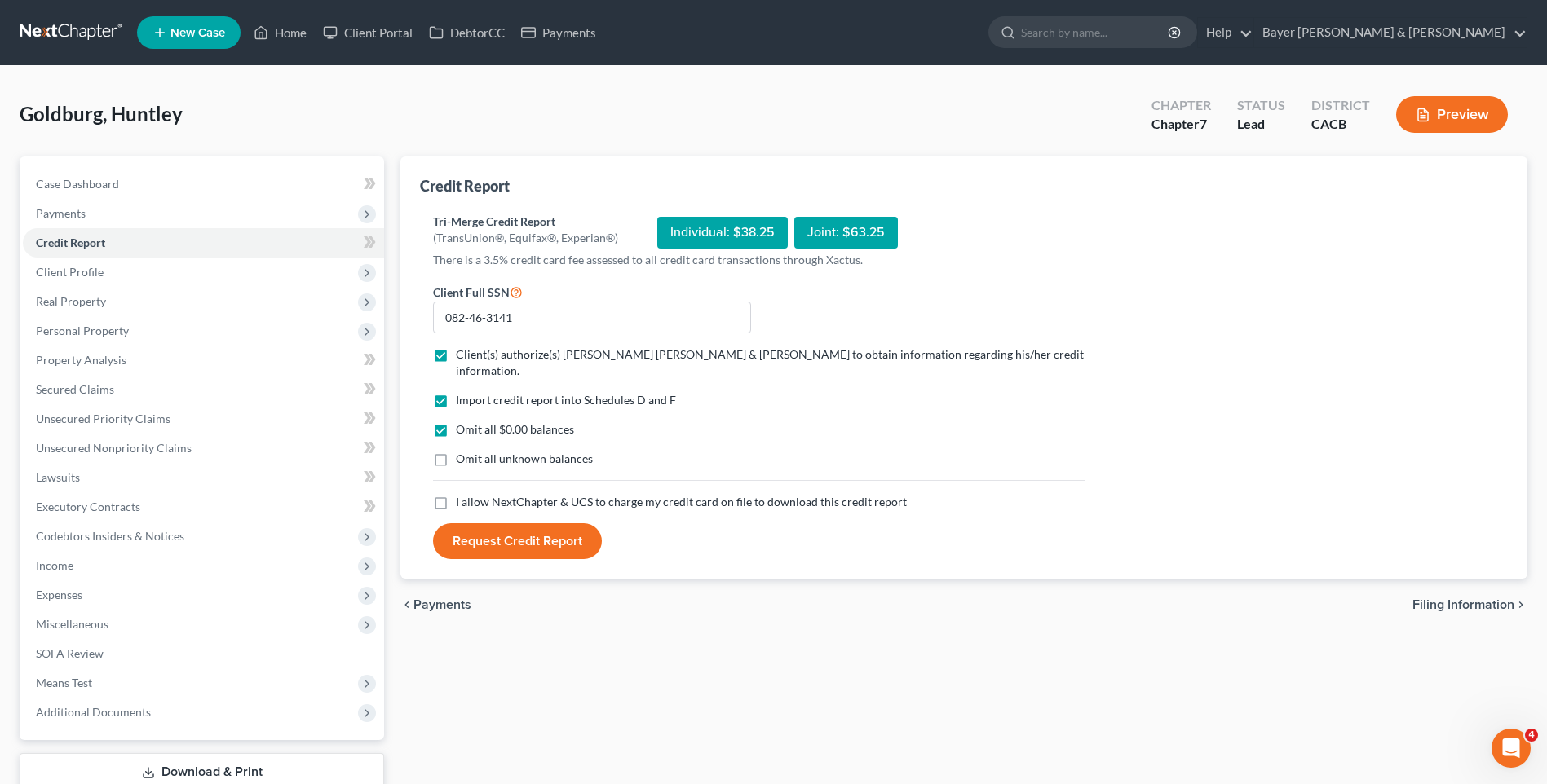
checkbox input "true"
drag, startPoint x: 513, startPoint y: 528, endPoint x: 496, endPoint y: 515, distance: 21.4
click at [513, 528] on button "Request Credit Report" at bounding box center [517, 541] width 169 height 36
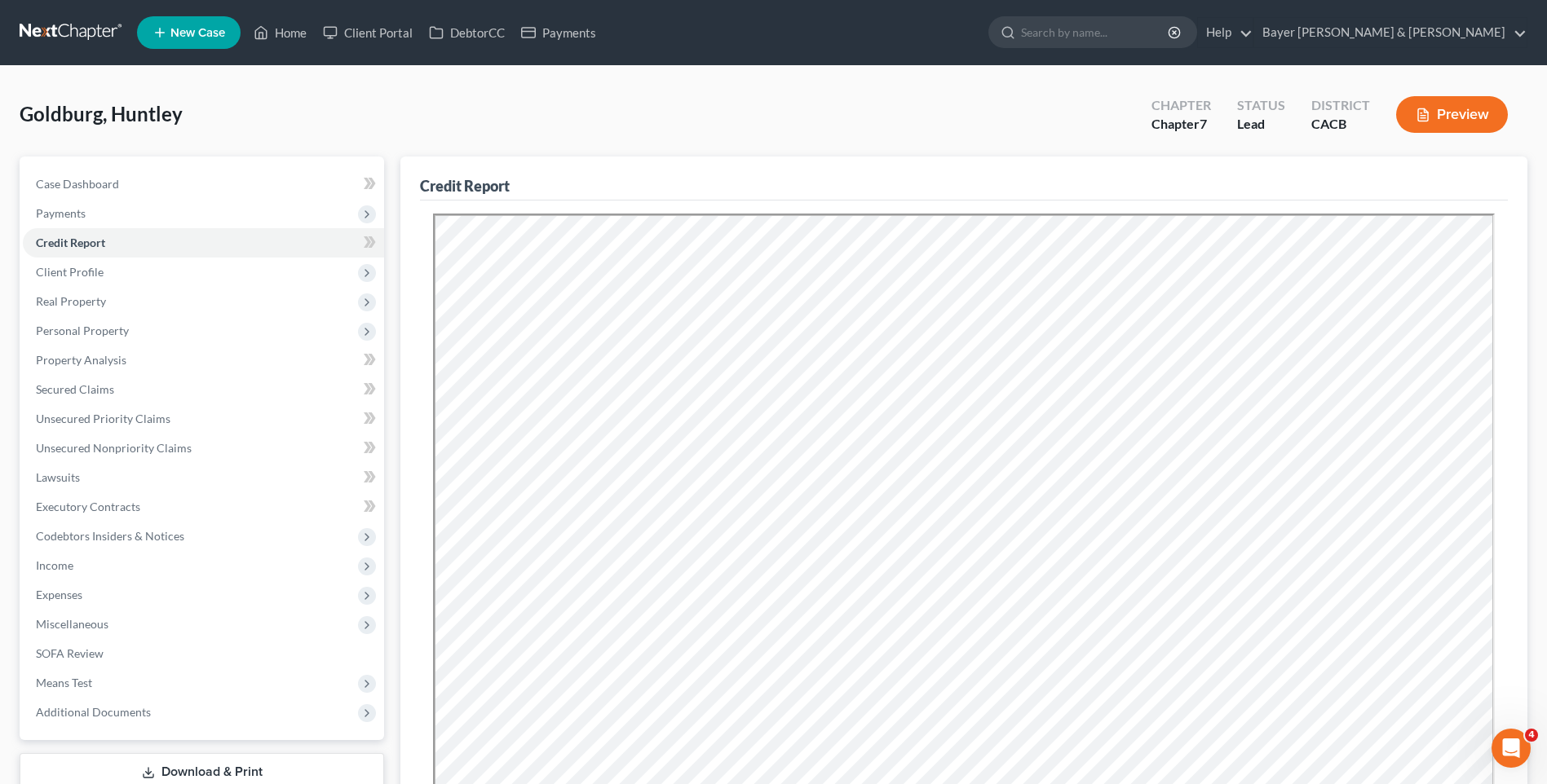
click at [1455, 115] on button "Preview" at bounding box center [1452, 115] width 112 height 37
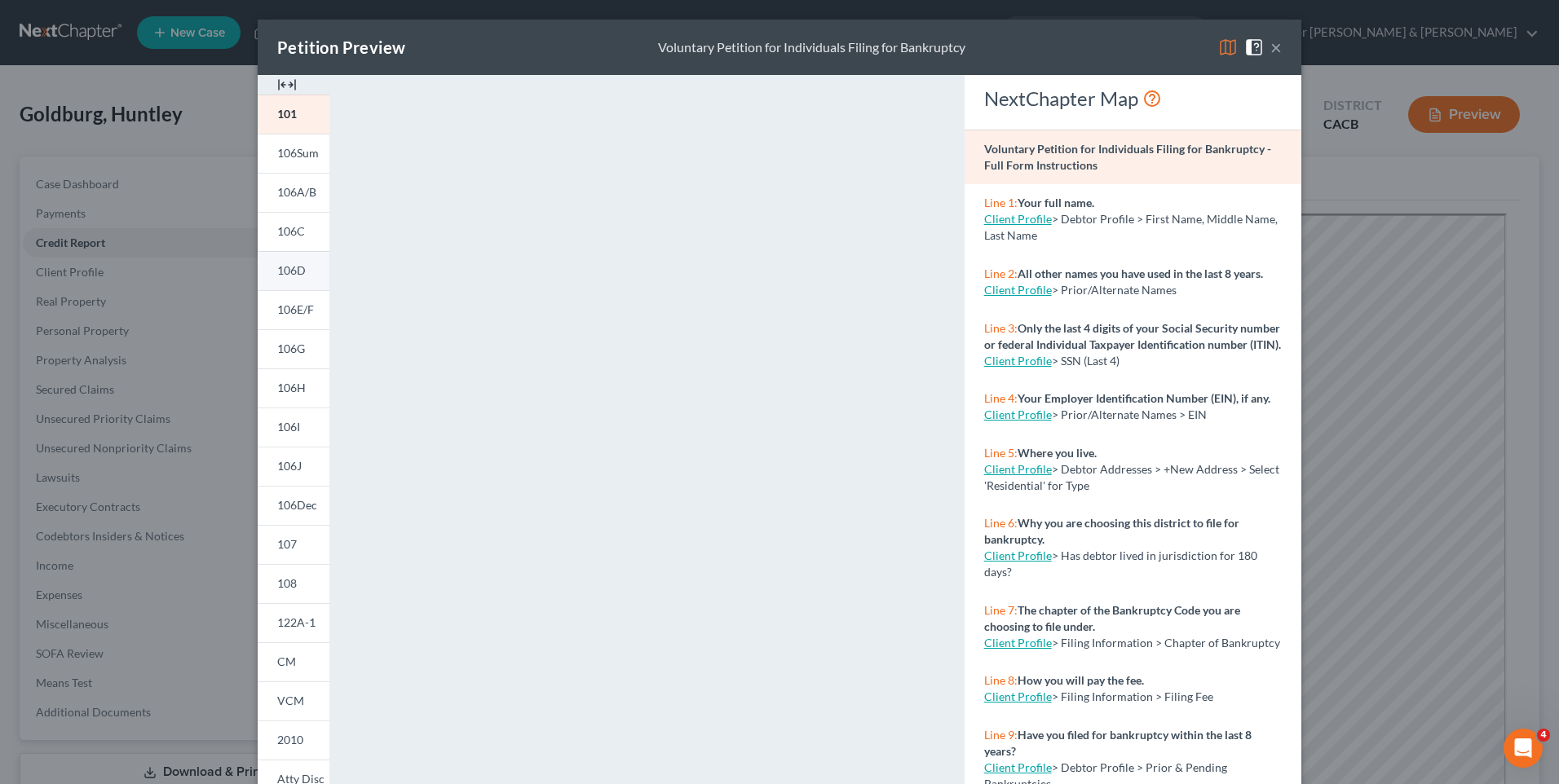
click at [291, 272] on span "106D" at bounding box center [291, 270] width 29 height 14
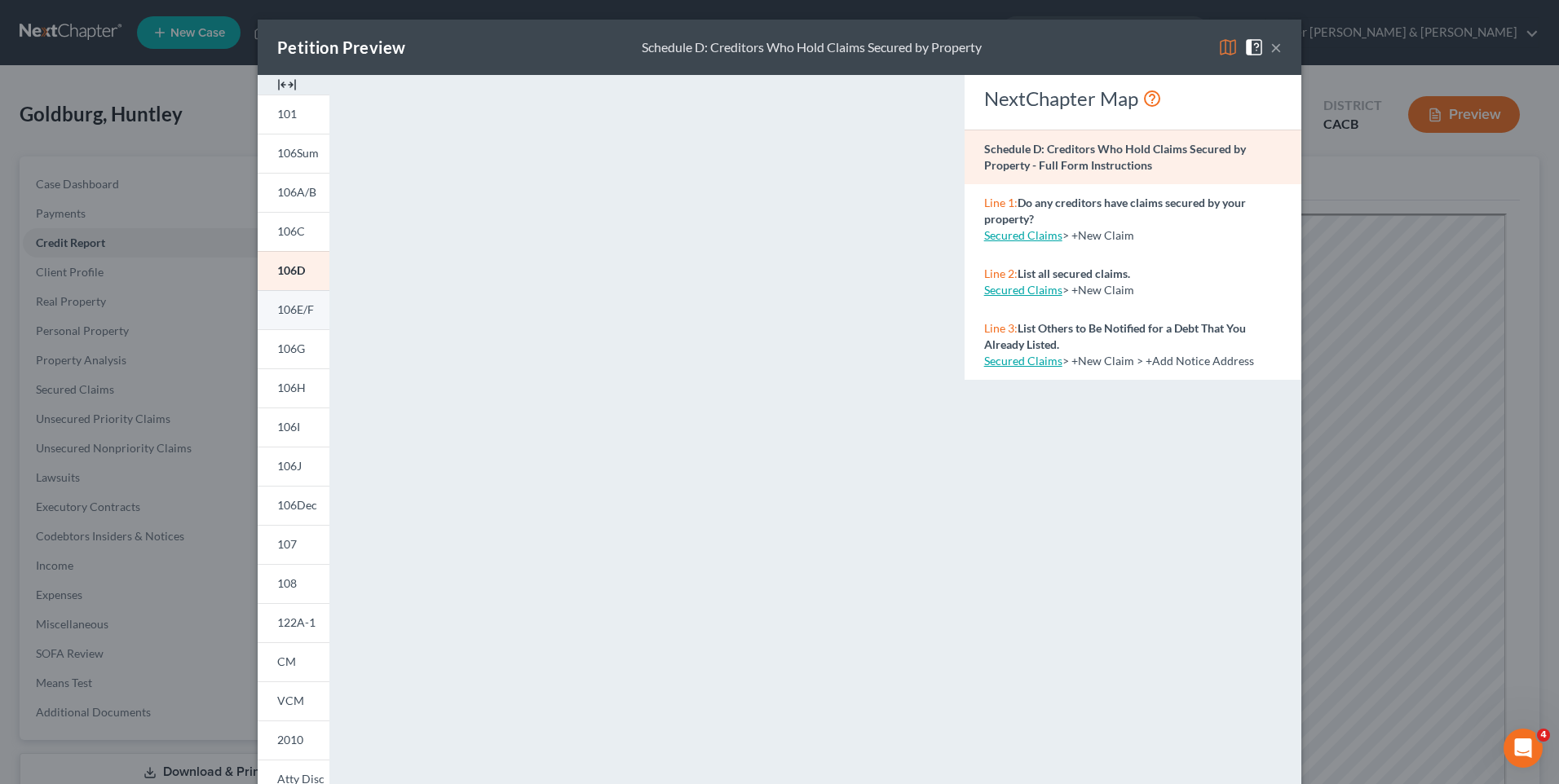
click at [298, 309] on span "106E/F" at bounding box center [296, 310] width 37 height 14
